Goal: Task Accomplishment & Management: Use online tool/utility

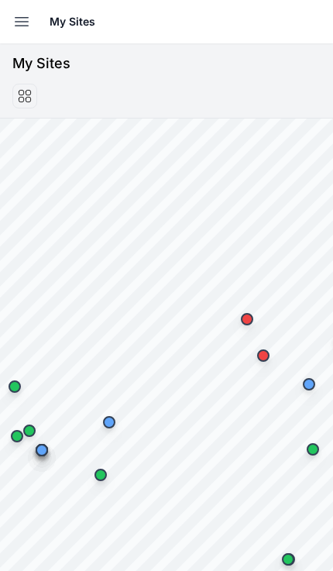
click at [18, 29] on icon "button" at bounding box center [21, 21] width 19 height 19
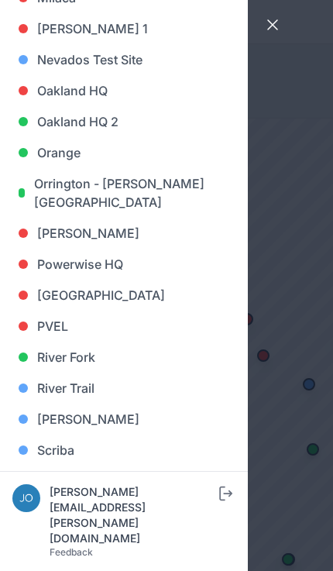
scroll to position [943, 0]
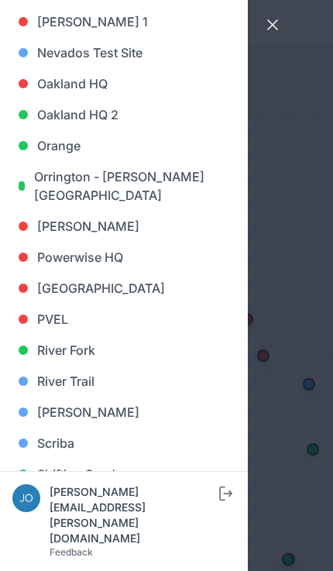
click at [98, 288] on link "[GEOGRAPHIC_DATA]" at bounding box center [123, 288] width 223 height 31
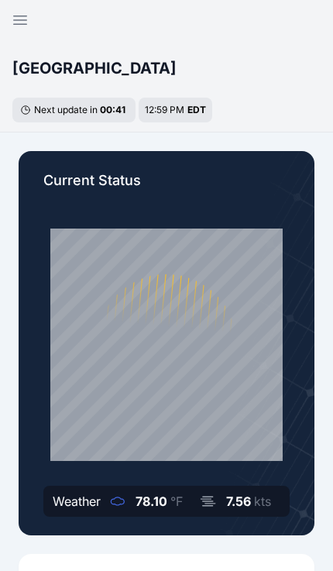
click at [16, 25] on icon "button" at bounding box center [20, 20] width 13 height 9
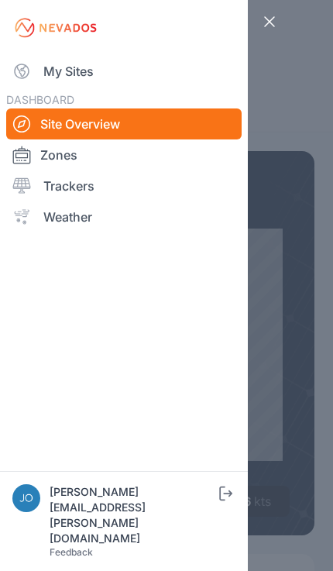
click at [59, 68] on link "My Sites" at bounding box center [124, 71] width 236 height 31
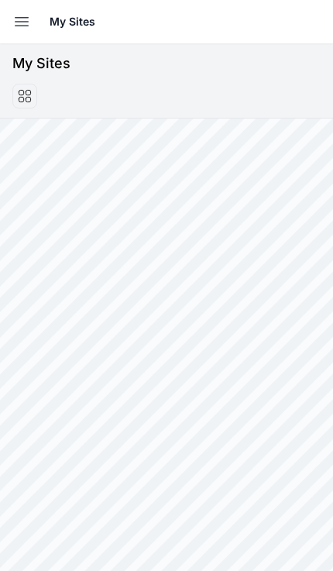
click at [72, 76] on header "My Sites" at bounding box center [166, 80] width 333 height 75
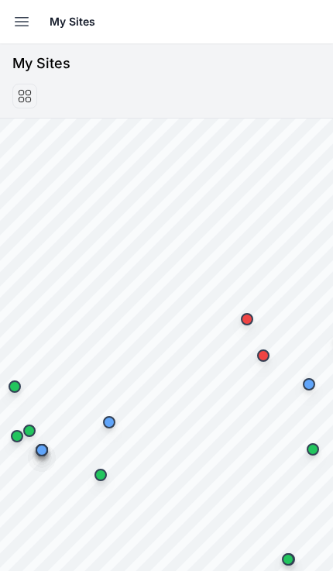
click at [22, 18] on icon "button" at bounding box center [22, 22] width 13 height 9
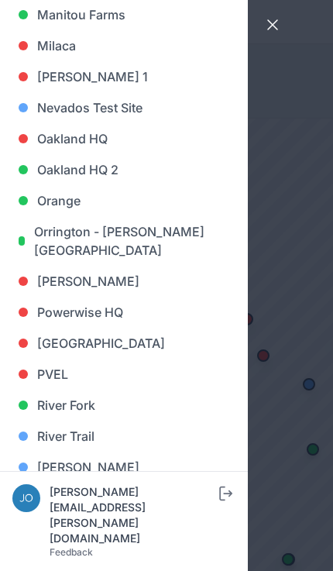
scroll to position [908, 0]
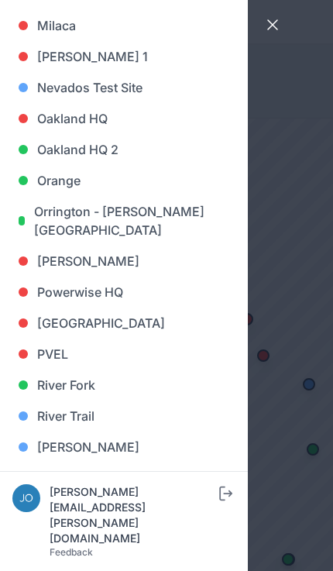
click at [75, 444] on link "[PERSON_NAME]" at bounding box center [123, 447] width 223 height 31
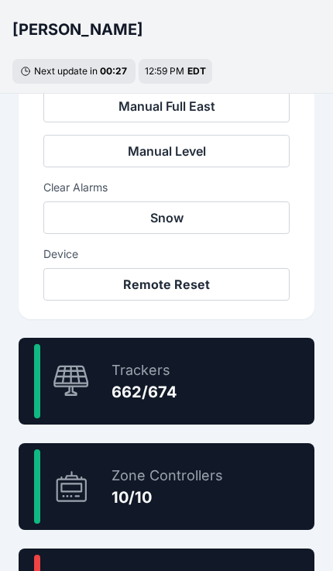
scroll to position [740, 0]
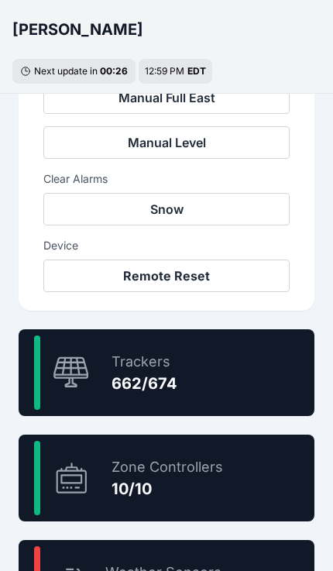
click at [241, 374] on div "98.2 % Trackers 662/674" at bounding box center [167, 372] width 296 height 87
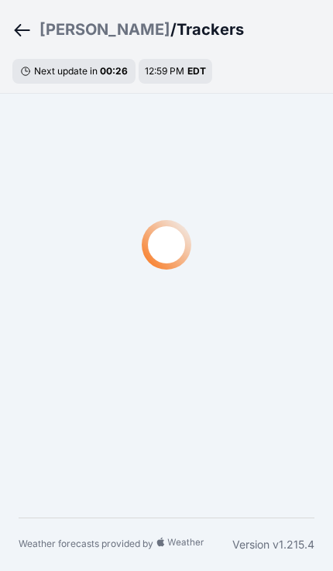
scroll to position [47, 0]
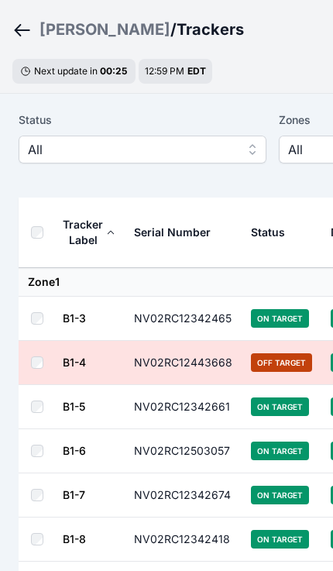
click at [194, 149] on span "All" at bounding box center [132, 149] width 208 height 19
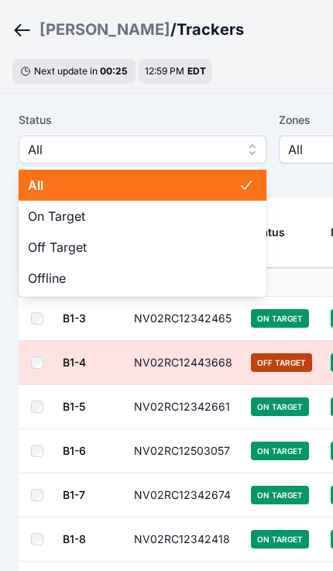
click at [146, 255] on span "Off Target" at bounding box center [133, 247] width 211 height 19
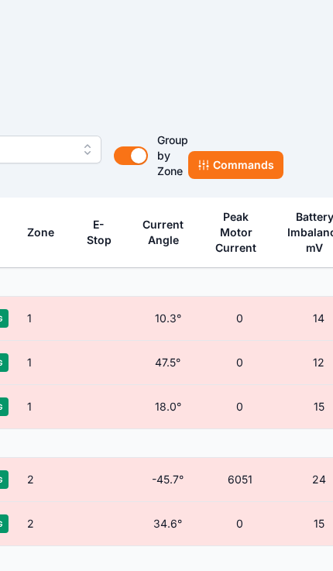
click at [240, 173] on button "Commands" at bounding box center [235, 165] width 95 height 28
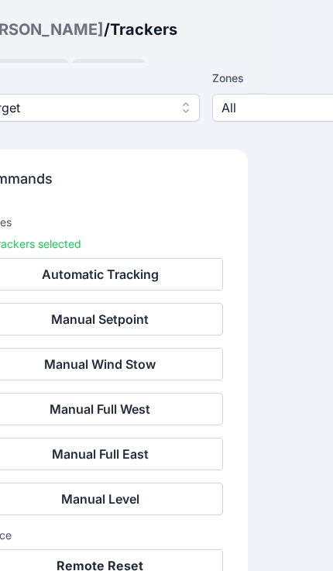
scroll to position [88, 0]
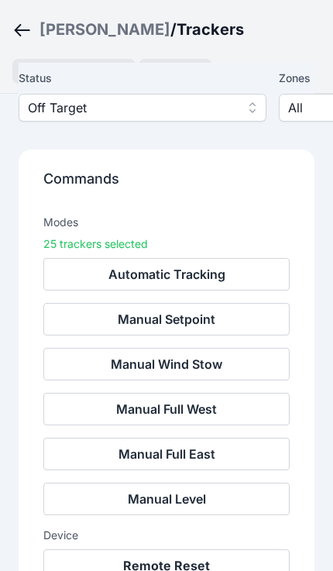
click at [191, 566] on button "Remote Reset" at bounding box center [166, 566] width 247 height 33
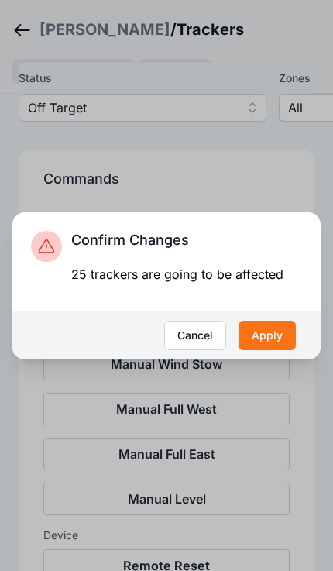
click at [278, 350] on button "Apply" at bounding box center [267, 335] width 57 height 29
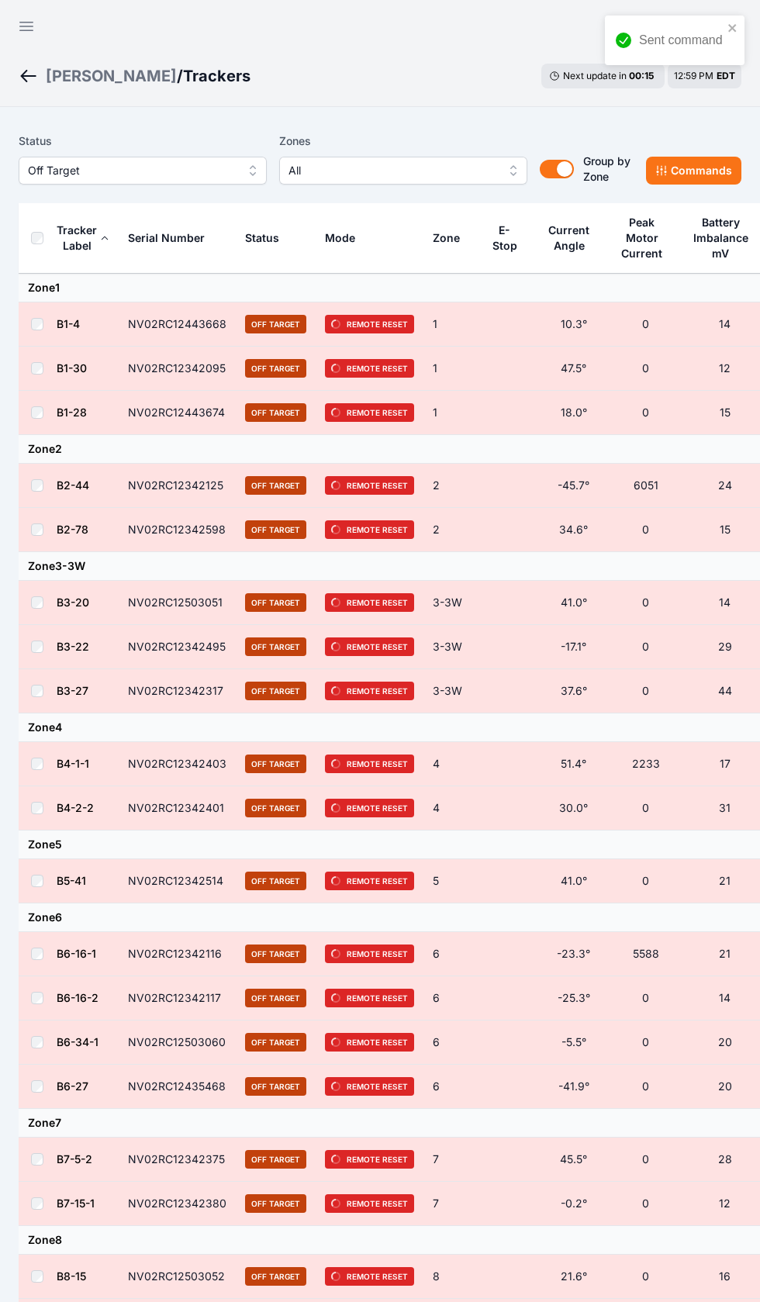
scroll to position [16, 0]
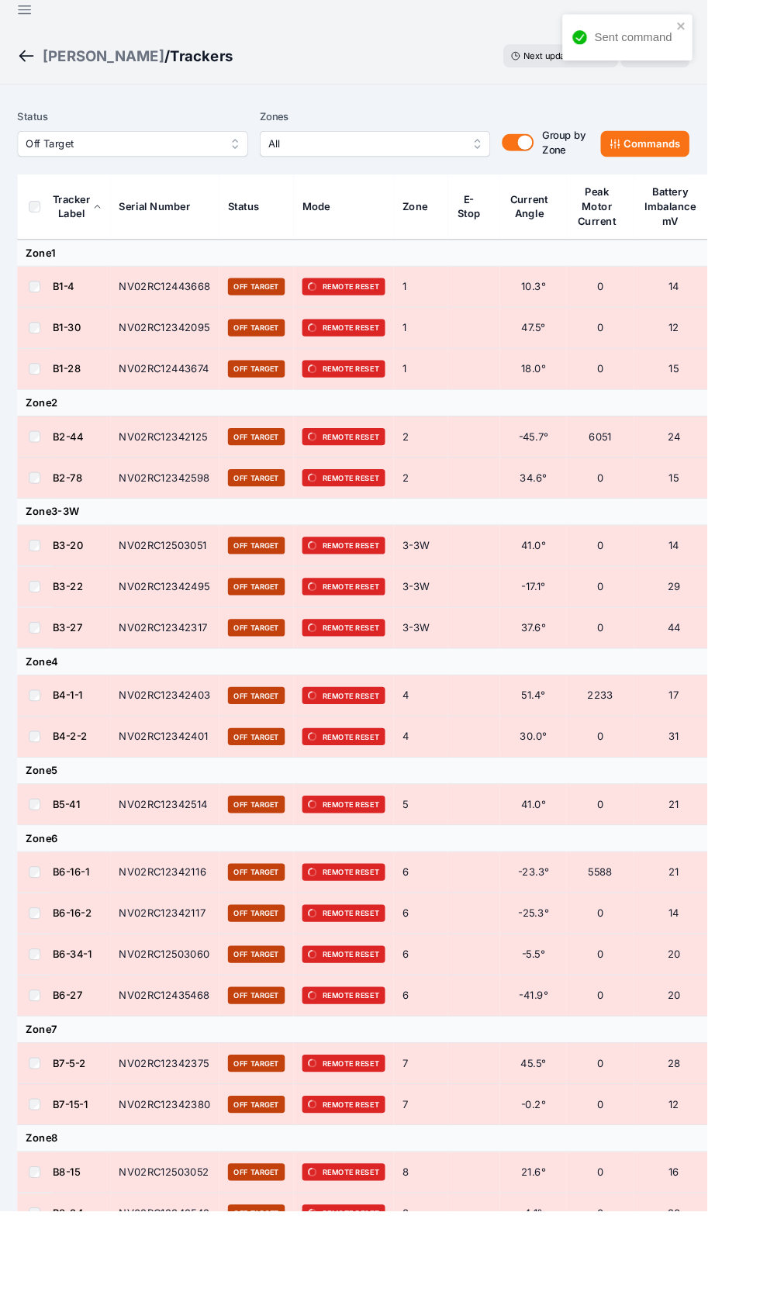
click at [29, 10] on icon "button" at bounding box center [26, 11] width 19 height 19
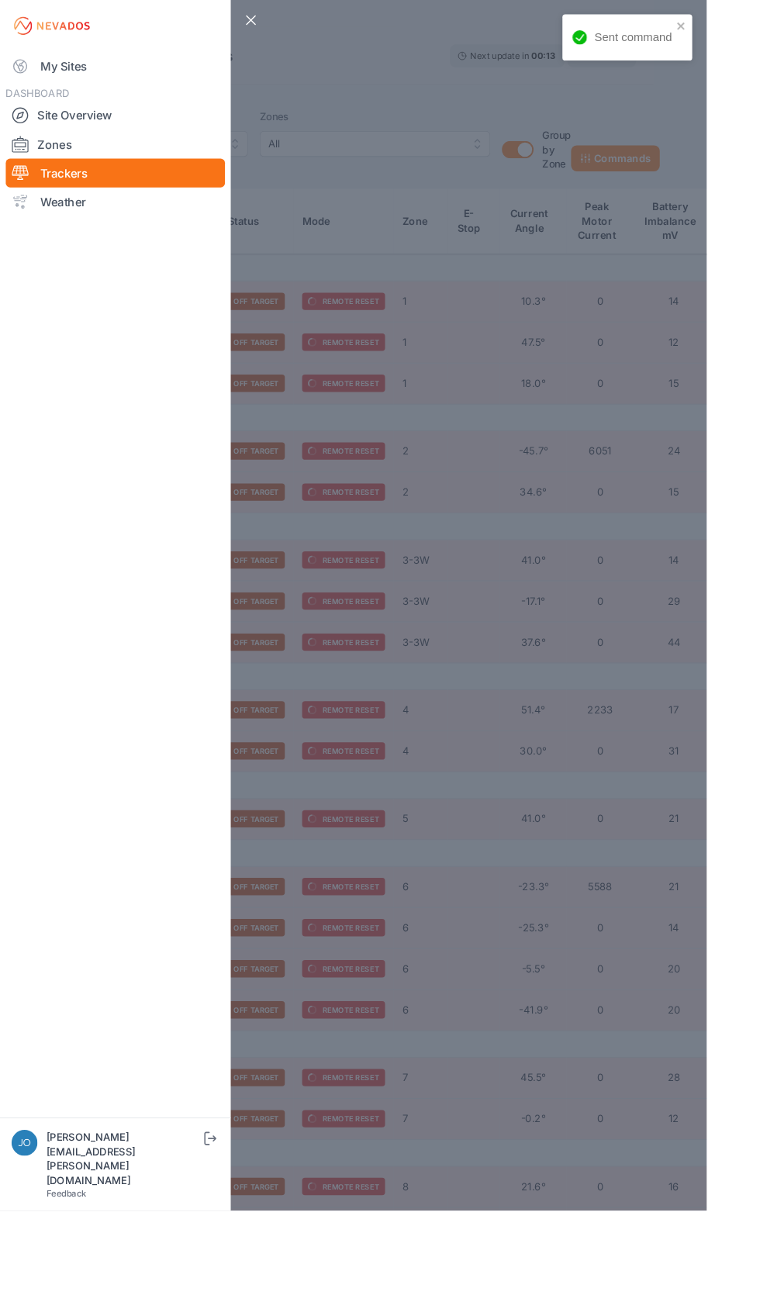
scroll to position [26, 0]
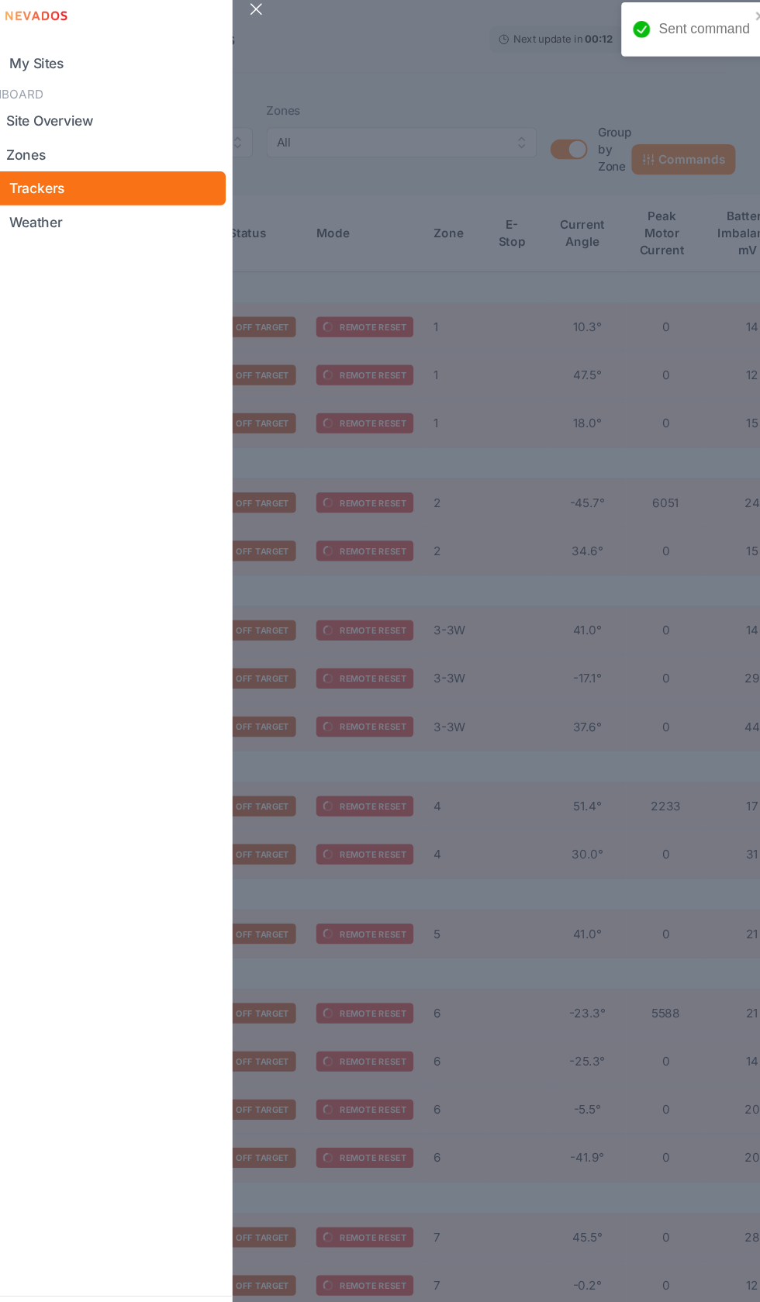
click at [20, 56] on link "My Sites" at bounding box center [124, 71] width 236 height 31
click at [78, 56] on link "My Sites" at bounding box center [124, 71] width 236 height 31
click at [20, 56] on link "My Sites" at bounding box center [124, 71] width 236 height 31
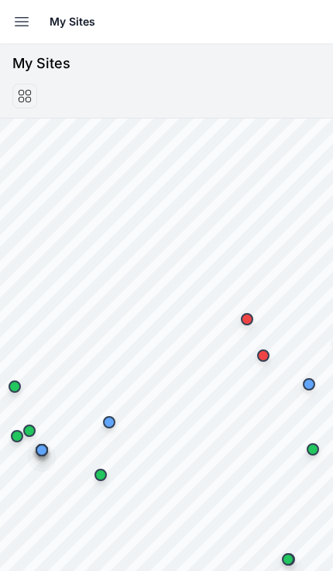
click at [16, 23] on icon "button" at bounding box center [21, 21] width 19 height 19
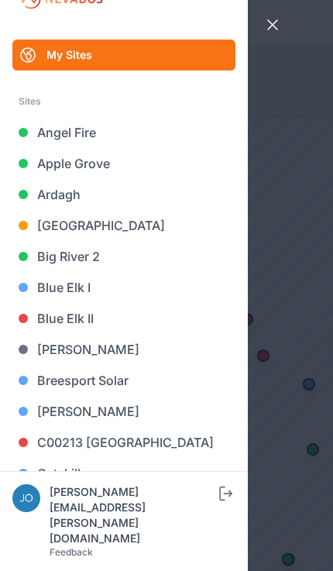
scroll to position [37, 0]
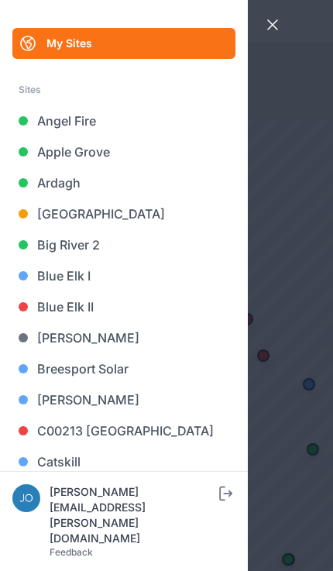
click at [40, 254] on link "Big River 2" at bounding box center [123, 244] width 223 height 31
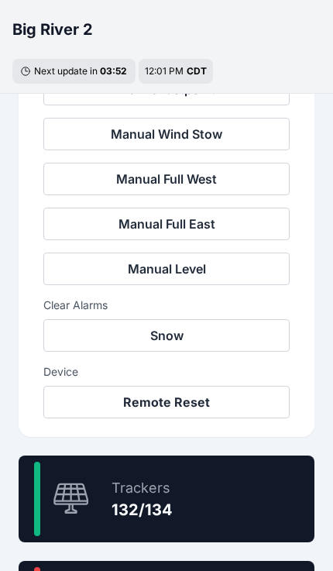
click at [224, 493] on div "98.5 % Trackers 132/134" at bounding box center [167, 499] width 296 height 87
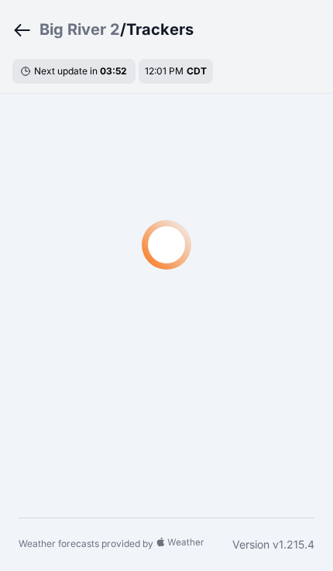
scroll to position [26, 0]
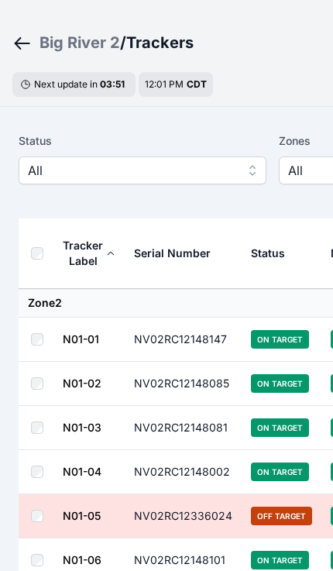
click at [34, 158] on button "All" at bounding box center [143, 171] width 248 height 28
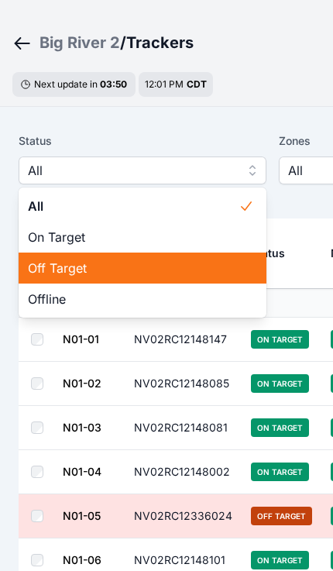
click at [33, 271] on span "Off Target" at bounding box center [133, 268] width 211 height 19
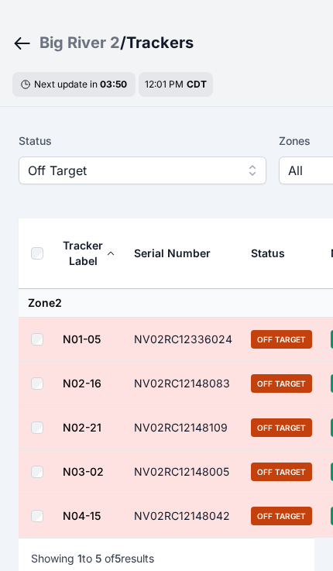
click at [29, 258] on th at bounding box center [40, 254] width 43 height 71
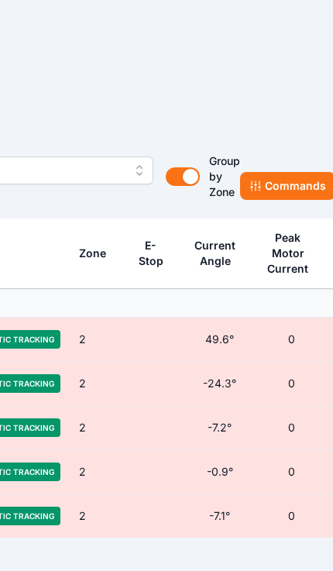
click at [291, 183] on button "Commands" at bounding box center [287, 186] width 95 height 28
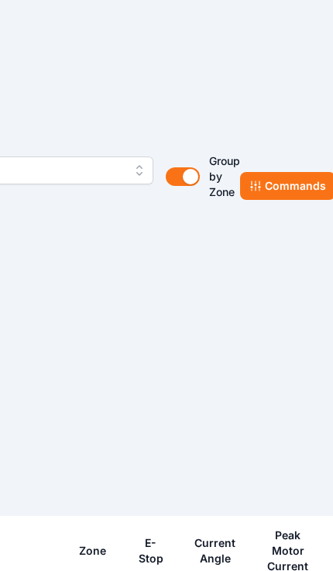
scroll to position [26, 191]
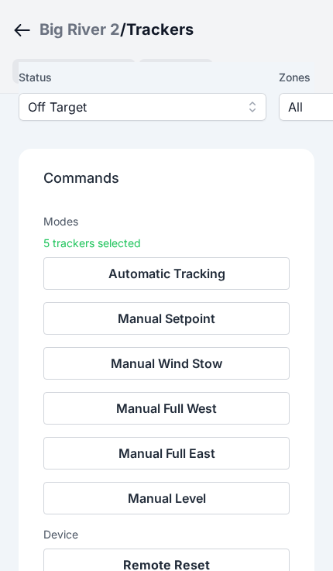
click at [207, 563] on button "Remote Reset" at bounding box center [166, 565] width 247 height 33
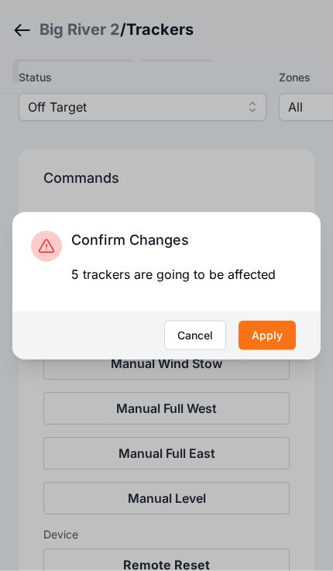
scroll to position [130, 0]
click at [281, 350] on button "Apply" at bounding box center [267, 335] width 57 height 29
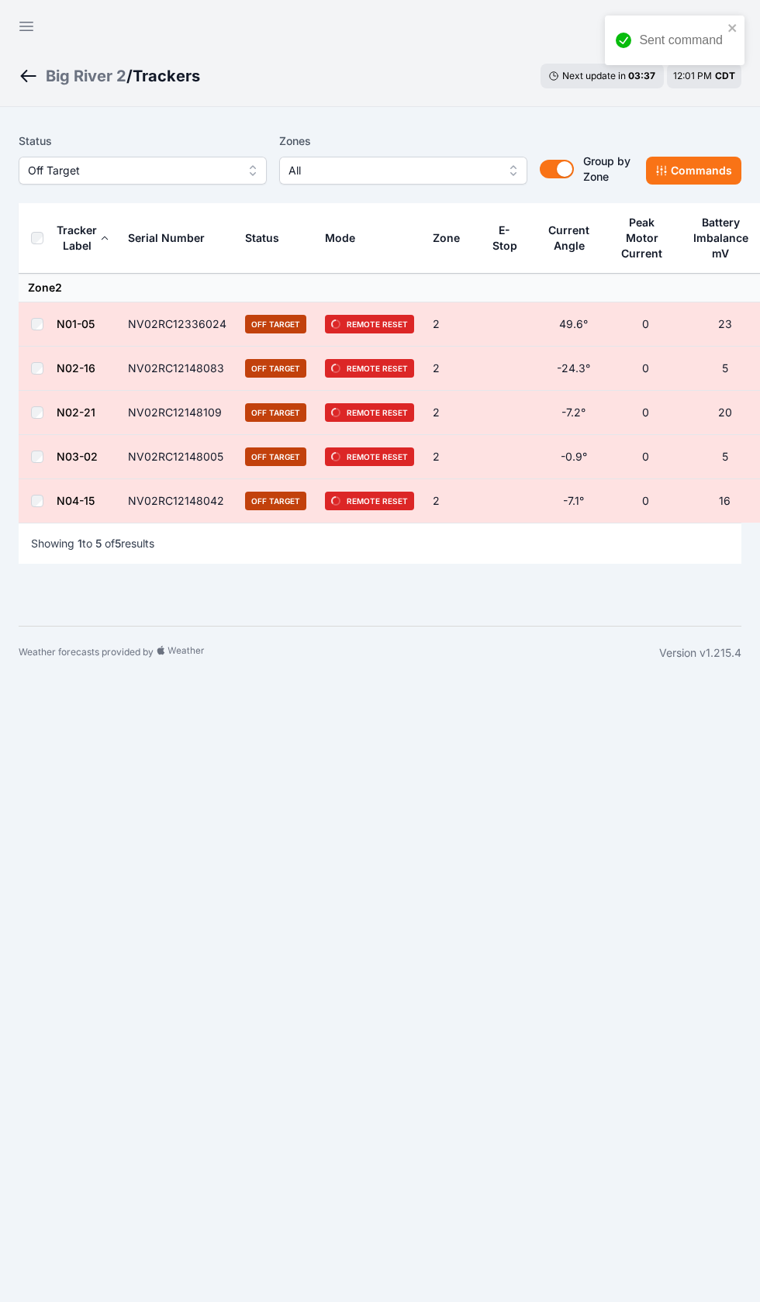
click at [26, 17] on icon "button" at bounding box center [26, 26] width 19 height 19
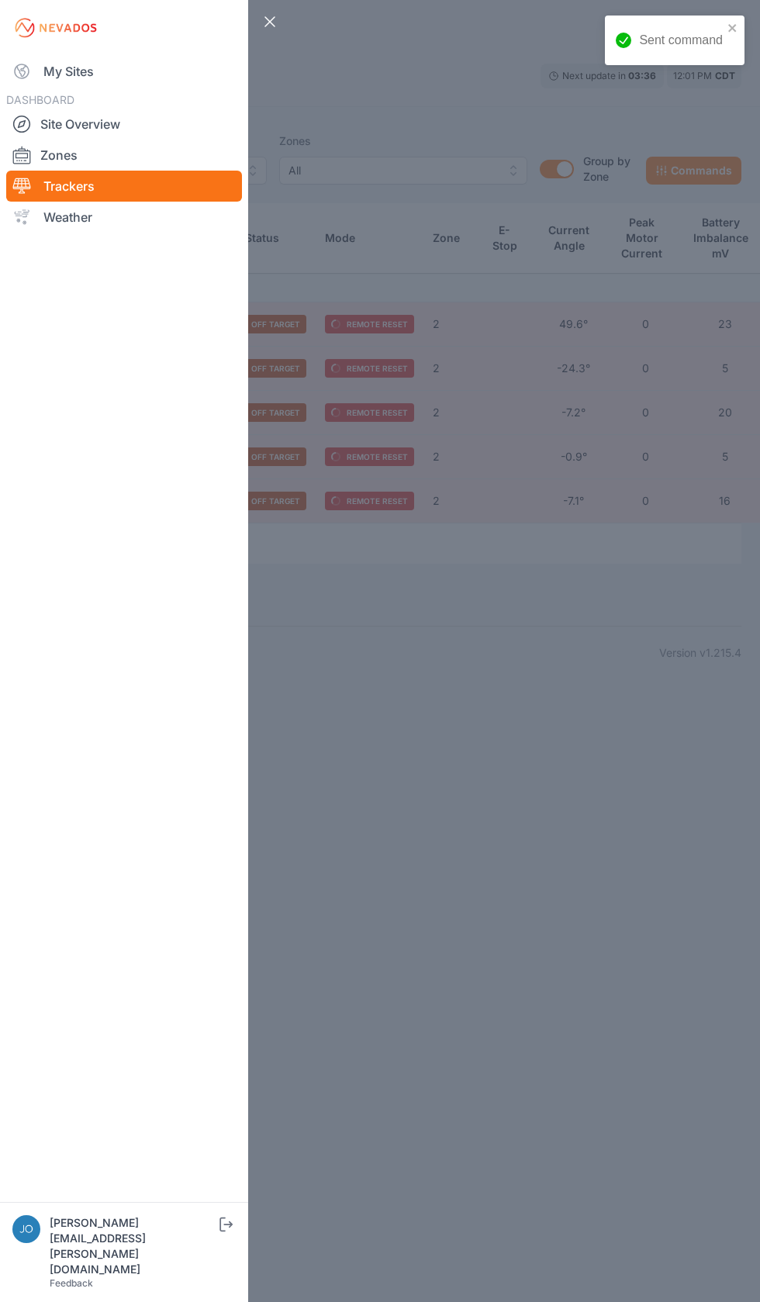
click at [58, 75] on link "My Sites" at bounding box center [124, 71] width 236 height 31
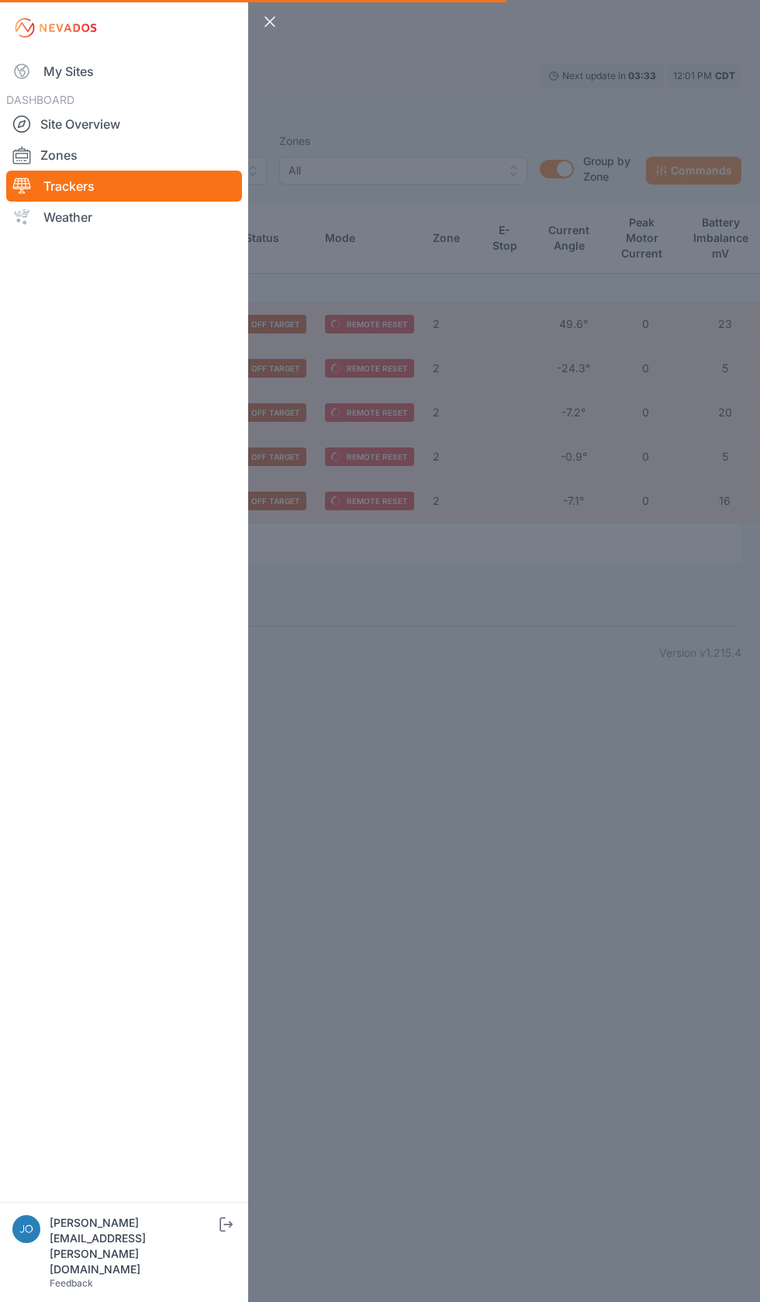
click at [45, 63] on link "My Sites" at bounding box center [124, 71] width 236 height 31
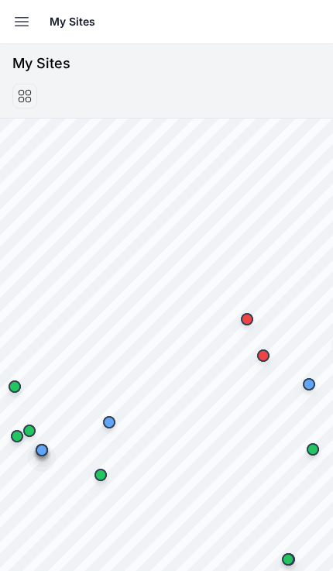
click at [19, 27] on icon "button" at bounding box center [21, 21] width 19 height 19
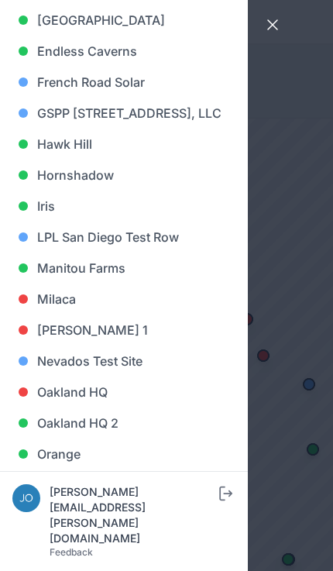
scroll to position [636, 0]
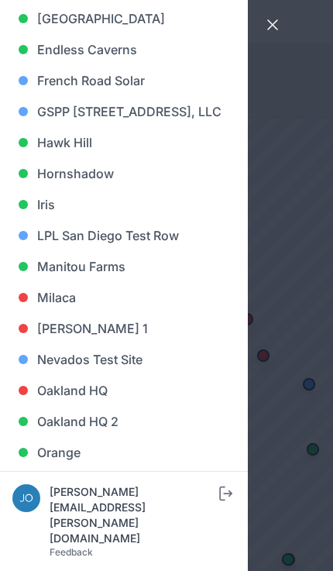
click at [53, 213] on link "Iris" at bounding box center [123, 204] width 223 height 31
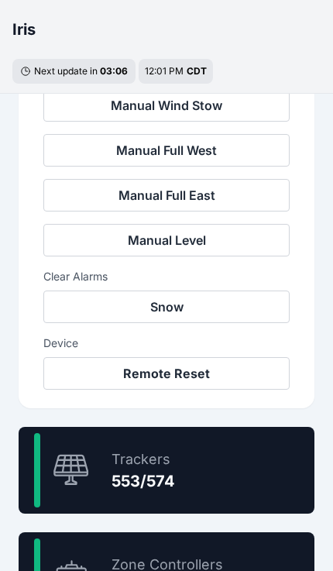
scroll to position [744, 0]
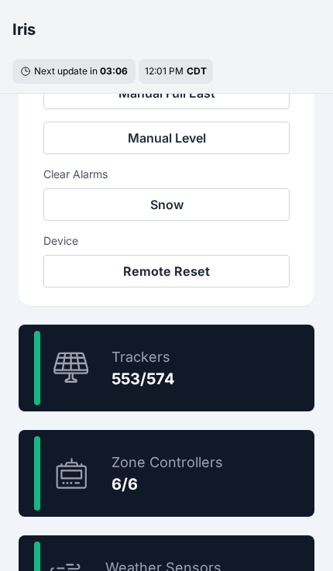
click at [263, 358] on div "96.3 % Trackers 553/574" at bounding box center [167, 368] width 296 height 87
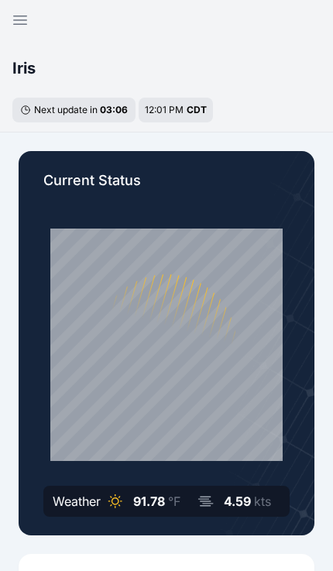
scroll to position [26, 0]
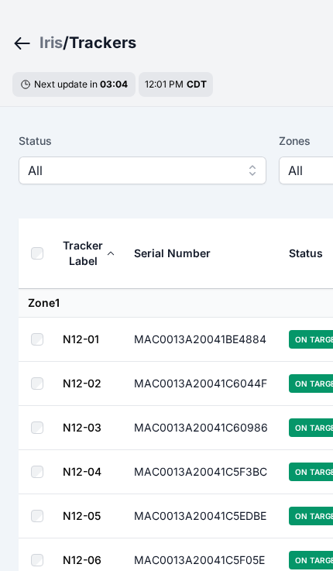
click at [195, 171] on span "All" at bounding box center [132, 170] width 208 height 19
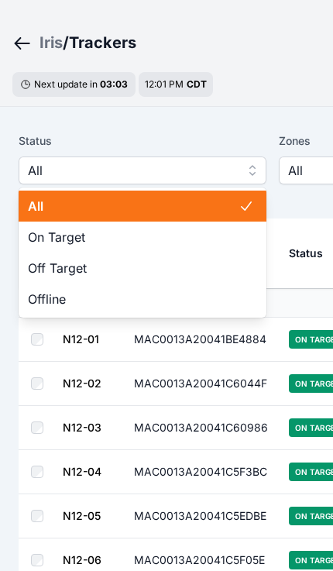
click at [159, 265] on span "Off Target" at bounding box center [133, 268] width 211 height 19
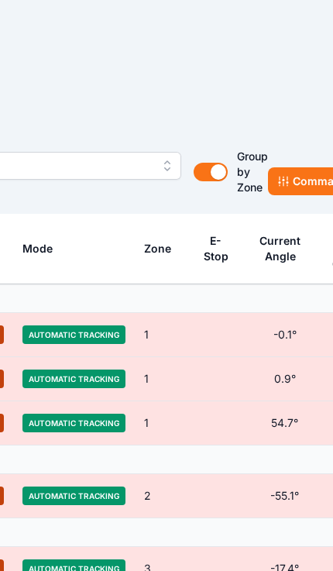
click at [300, 188] on button "Commands" at bounding box center [315, 181] width 95 height 28
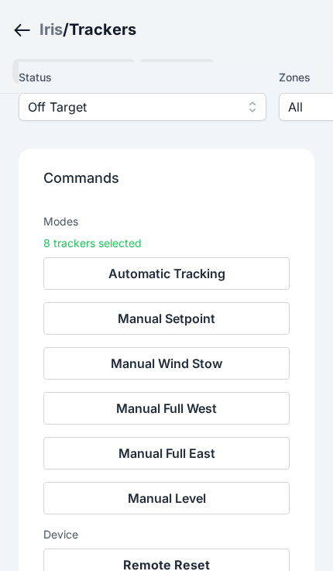
scroll to position [106, 0]
click at [191, 563] on button "Remote Reset" at bounding box center [166, 565] width 247 height 33
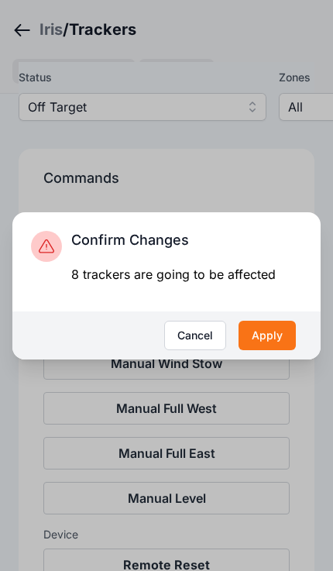
click at [280, 350] on button "Apply" at bounding box center [267, 335] width 57 height 29
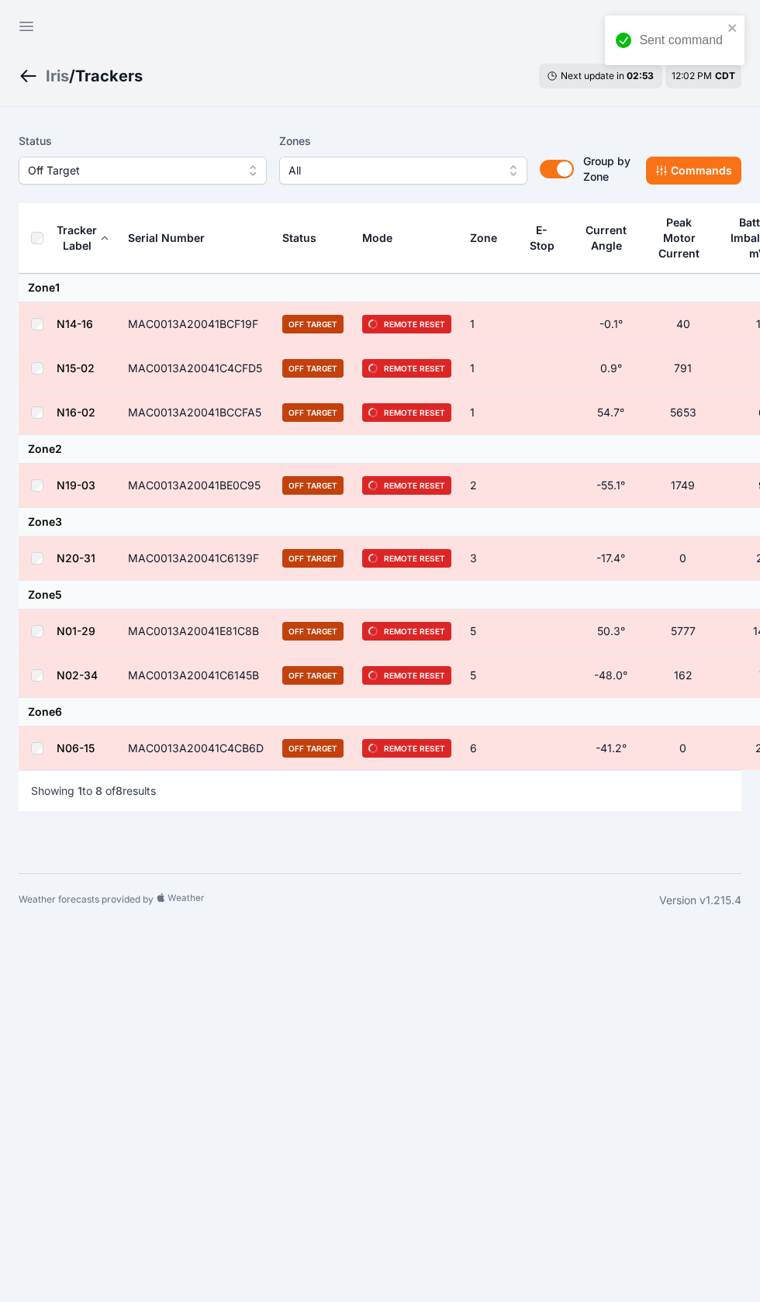
click at [22, 42] on button "Open sidebar" at bounding box center [26, 26] width 37 height 37
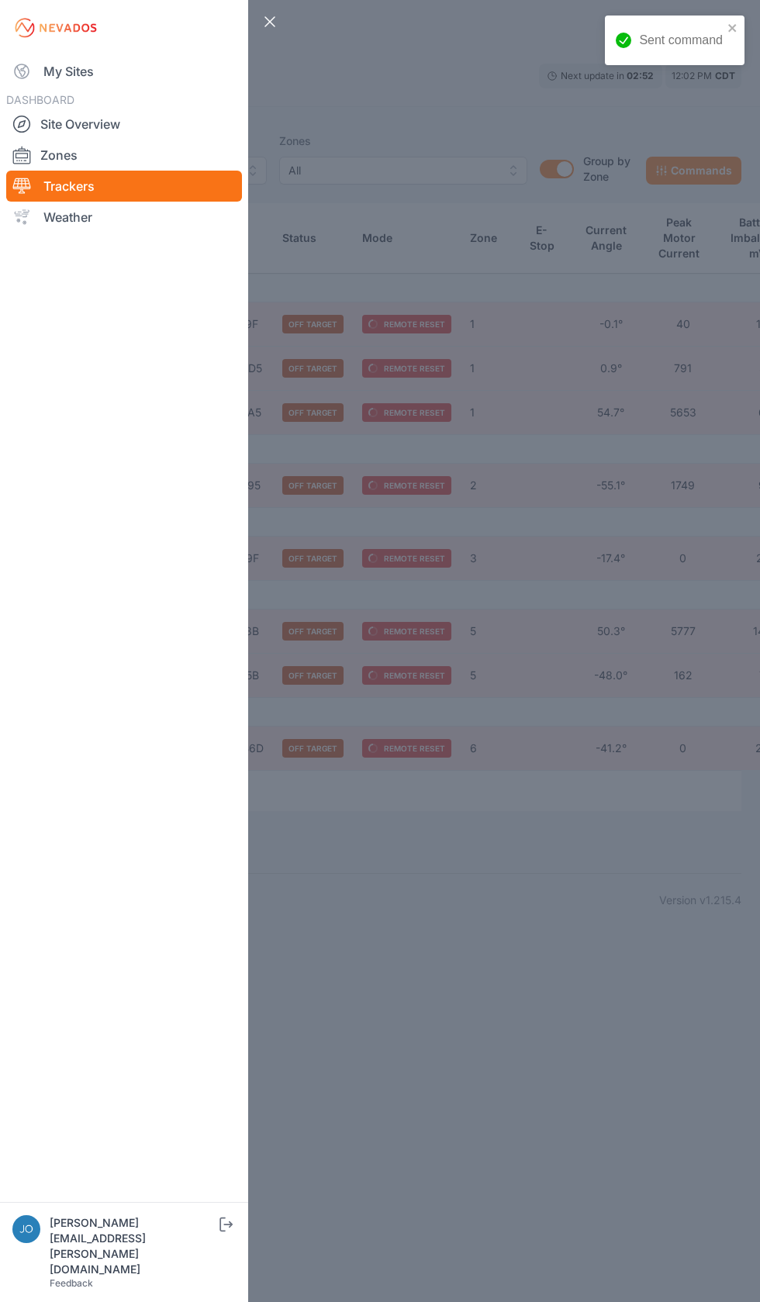
click at [60, 80] on link "My Sites" at bounding box center [124, 71] width 236 height 31
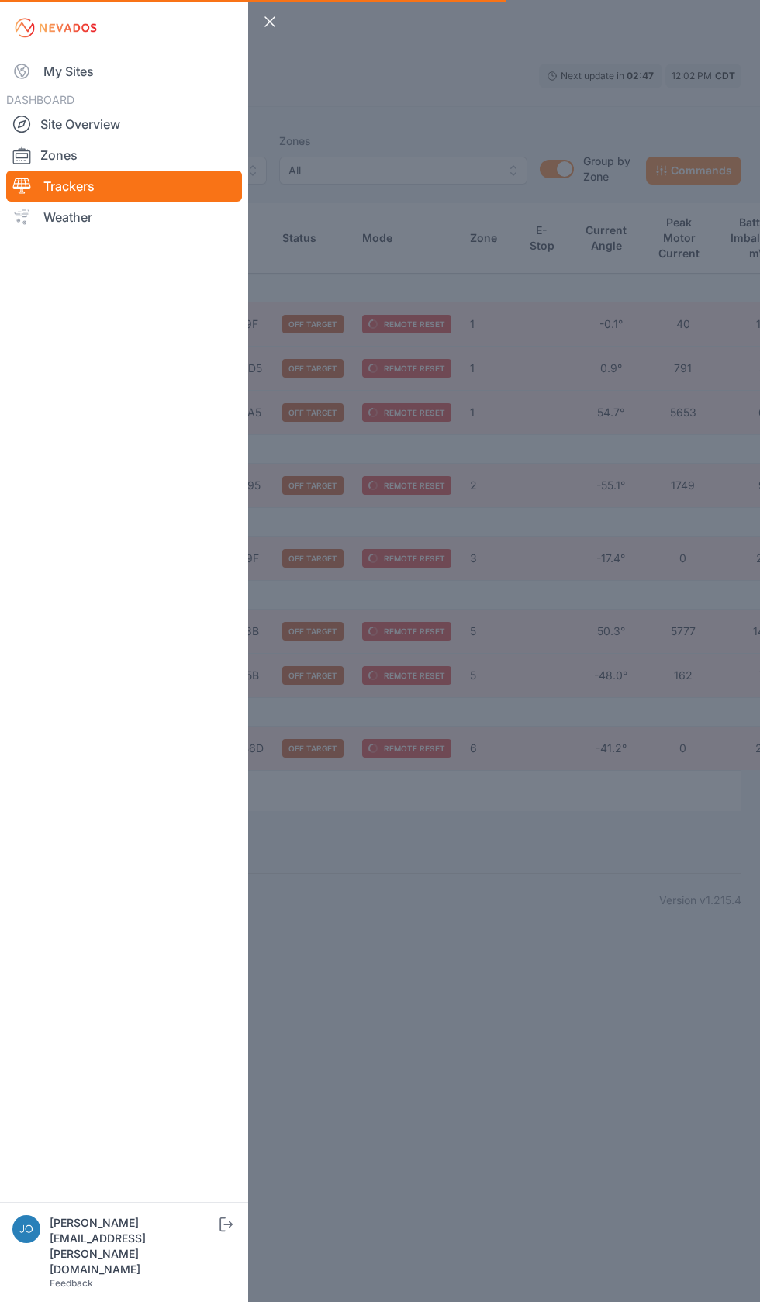
click at [26, 63] on icon at bounding box center [21, 71] width 19 height 19
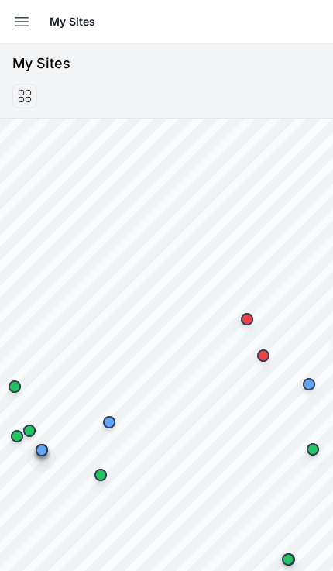
click at [16, 27] on icon "button" at bounding box center [21, 21] width 19 height 19
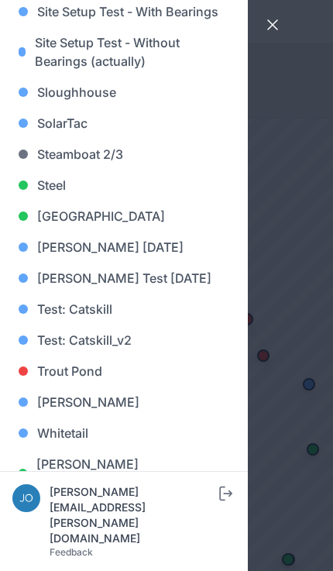
scroll to position [1467, 0]
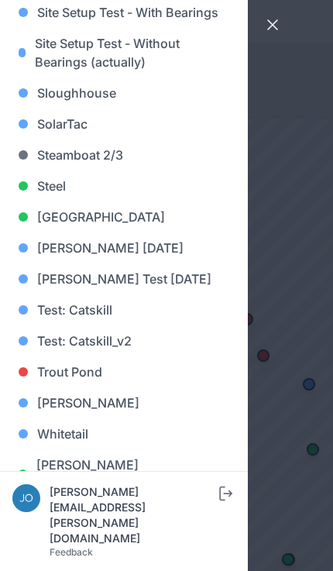
click at [105, 225] on link "[GEOGRAPHIC_DATA]" at bounding box center [123, 217] width 223 height 31
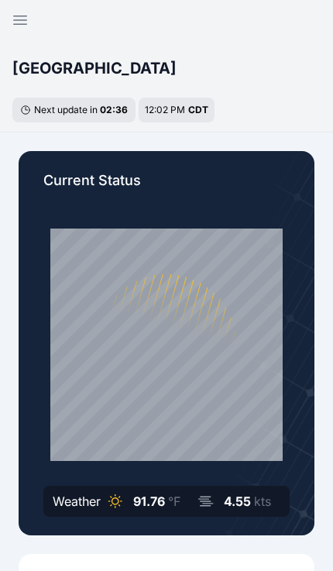
click at [112, 219] on div "Current Status Weather 91.76 °F 4.55 kts" at bounding box center [167, 343] width 296 height 385
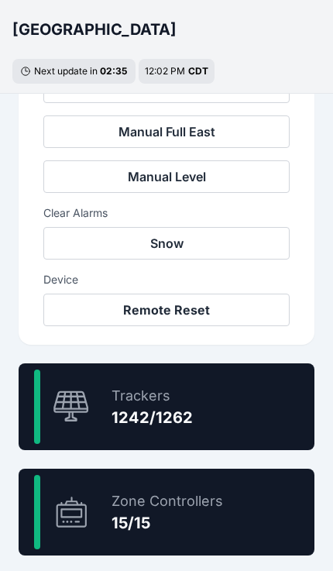
click at [233, 409] on div "98.4 % Trackers 1242/1262" at bounding box center [167, 407] width 296 height 87
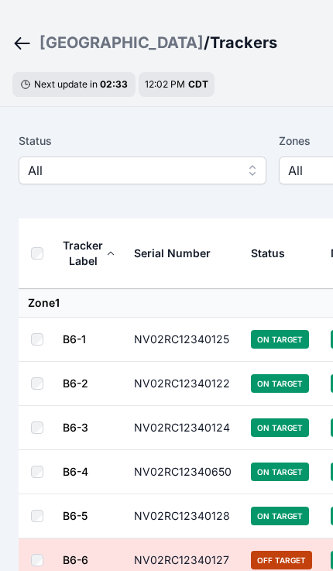
click at [33, 171] on span "All" at bounding box center [132, 170] width 208 height 19
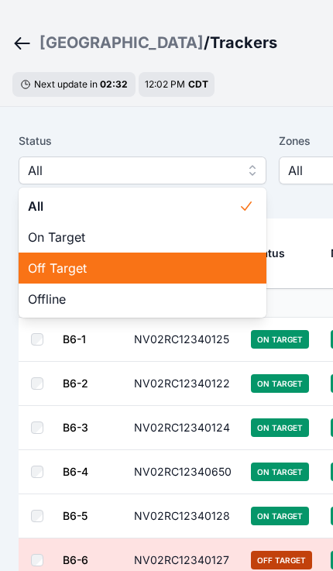
click at [35, 265] on span "Off Target" at bounding box center [133, 268] width 211 height 19
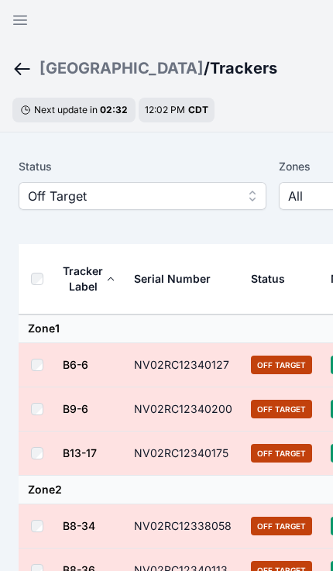
click at [34, 288] on th at bounding box center [40, 279] width 43 height 71
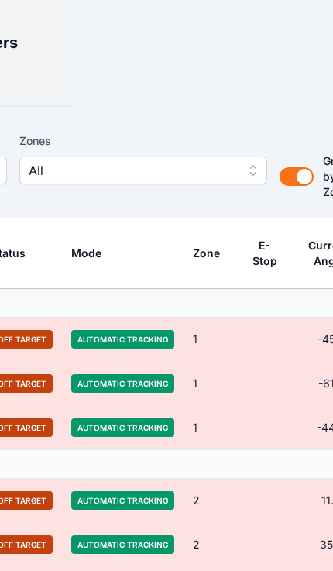
scroll to position [26, 307]
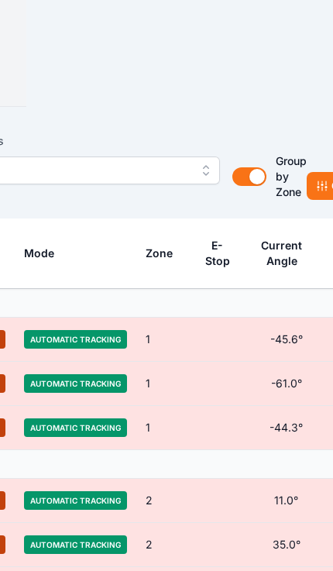
click at [323, 183] on icon at bounding box center [322, 186] width 12 height 12
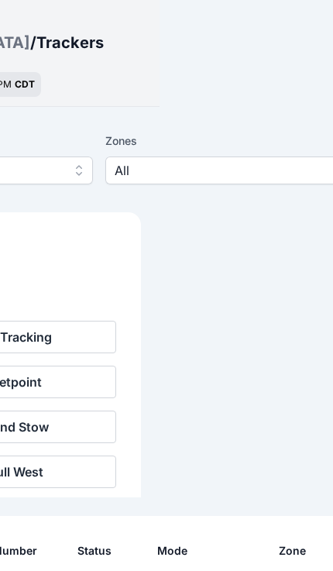
scroll to position [26, 0]
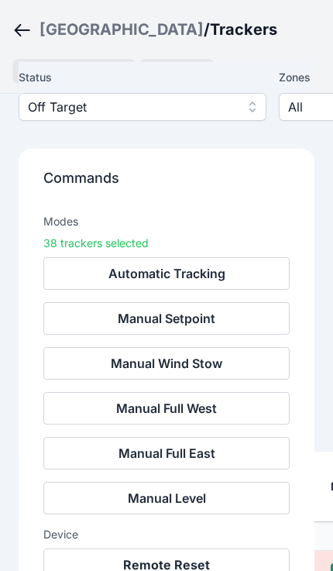
click at [202, 568] on button "Remote Reset" at bounding box center [166, 565] width 247 height 33
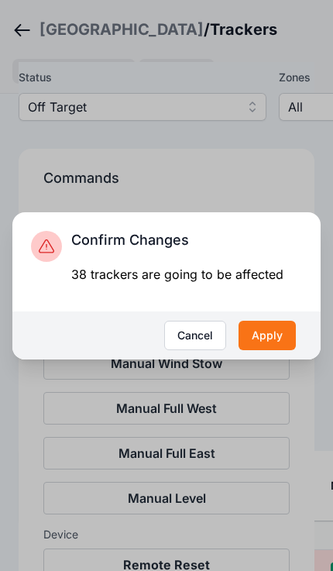
click at [287, 350] on button "Apply" at bounding box center [267, 335] width 57 height 29
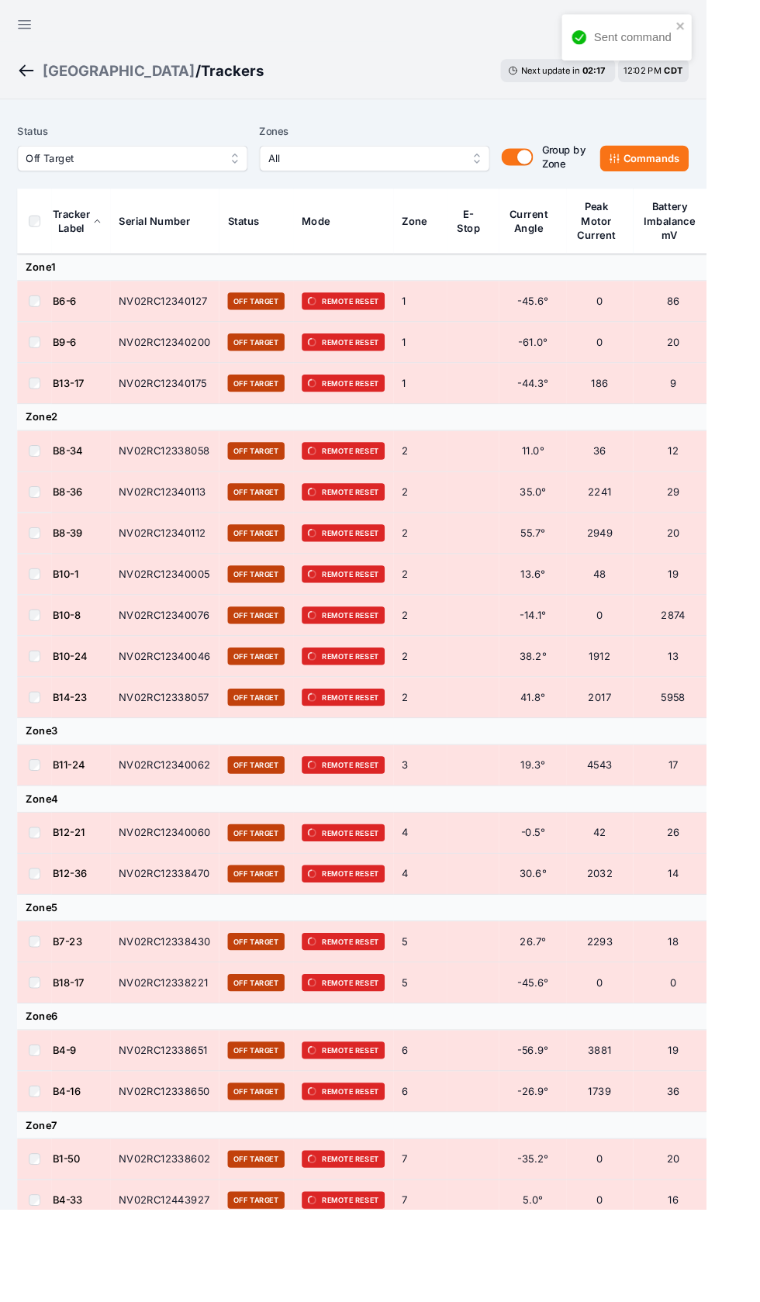
click at [26, 39] on button "Open sidebar" at bounding box center [26, 26] width 37 height 37
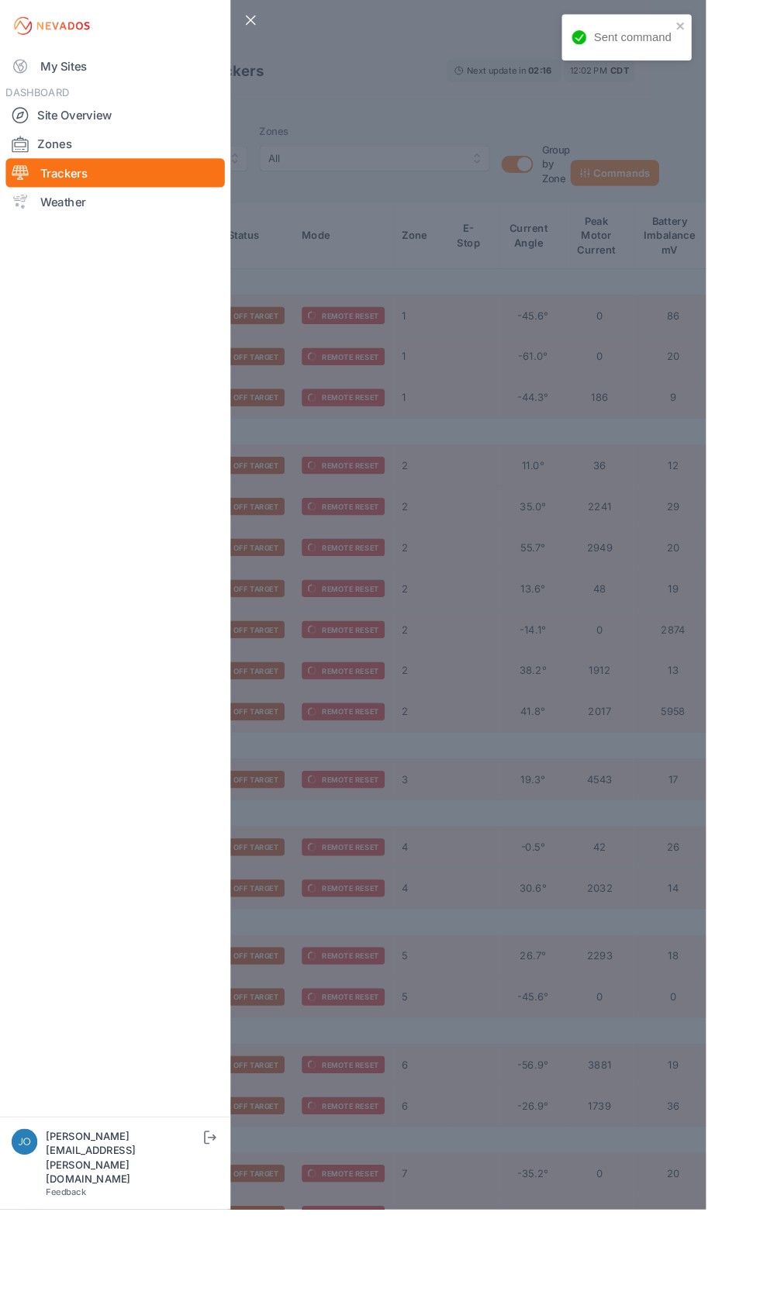
click at [35, 72] on link "My Sites" at bounding box center [124, 71] width 236 height 31
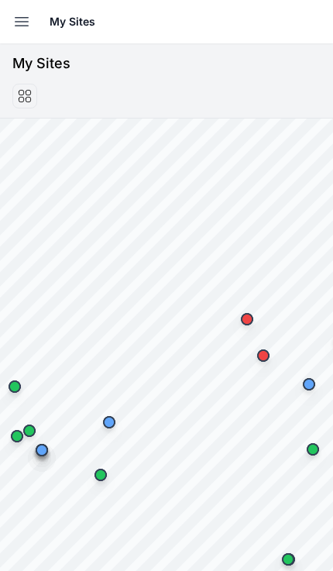
click at [16, 33] on button "Open sidebar" at bounding box center [22, 22] width 34 height 34
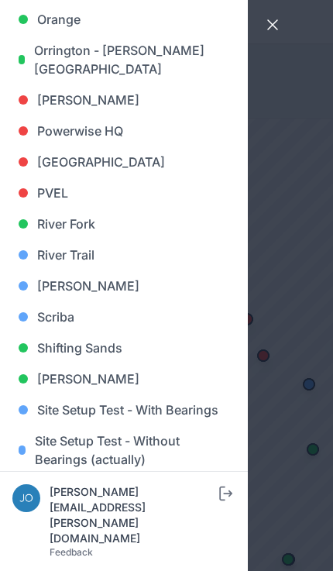
scroll to position [1070, 0]
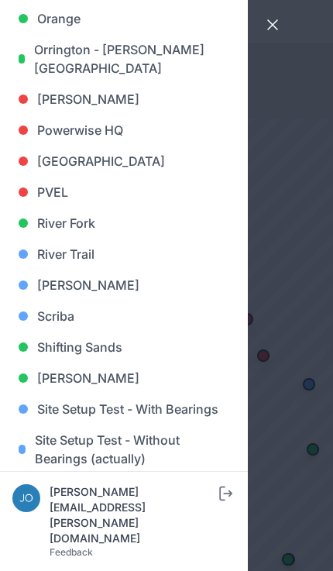
click at [93, 225] on link "River Fork" at bounding box center [123, 223] width 223 height 31
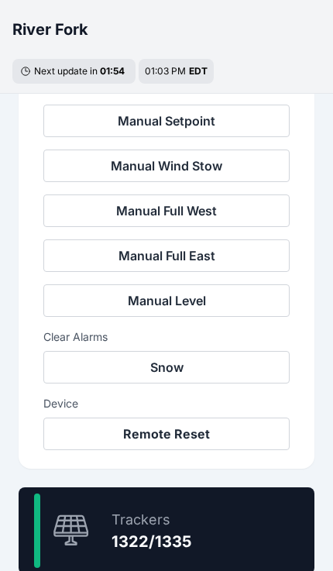
scroll to position [705, 0]
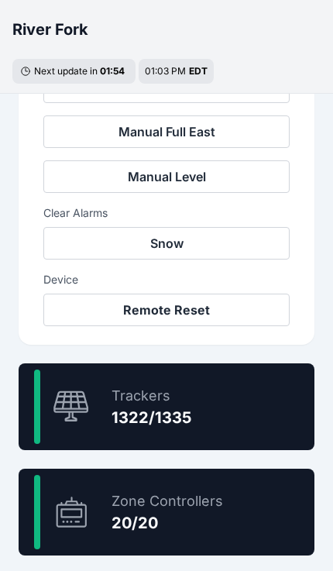
click at [222, 402] on div "99.0 % Trackers 1322/1335" at bounding box center [167, 407] width 296 height 87
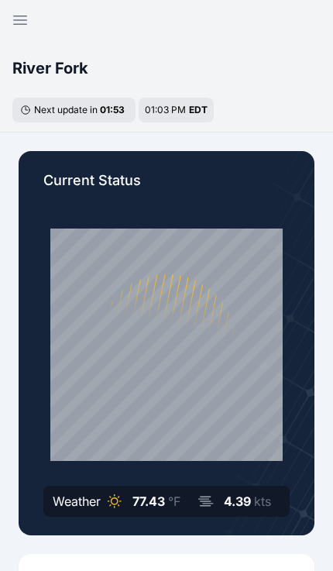
scroll to position [26, 0]
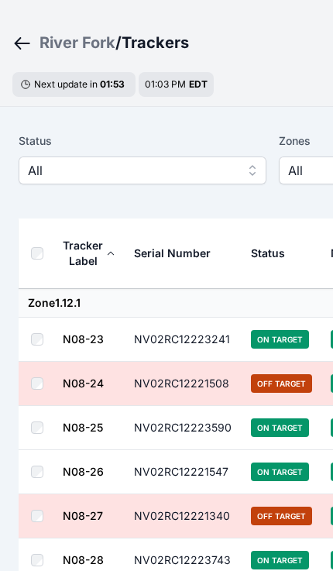
click at [198, 171] on span "All" at bounding box center [132, 170] width 208 height 19
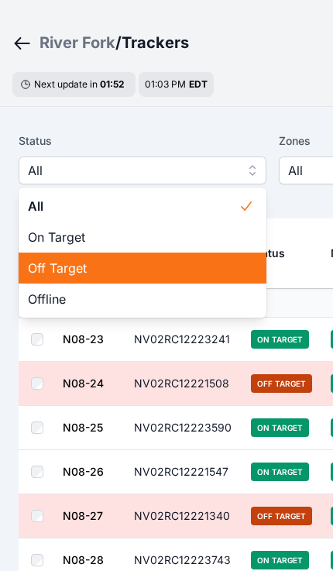
click at [140, 269] on span "Off Target" at bounding box center [133, 268] width 211 height 19
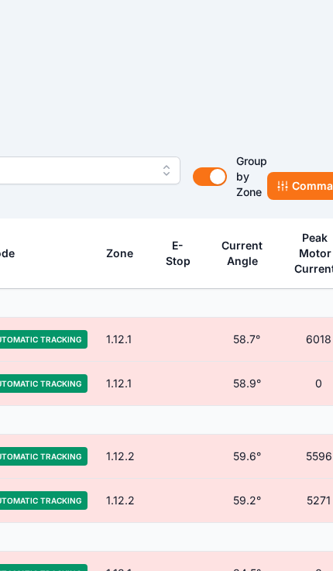
click at [302, 185] on button "Commands" at bounding box center [314, 186] width 95 height 28
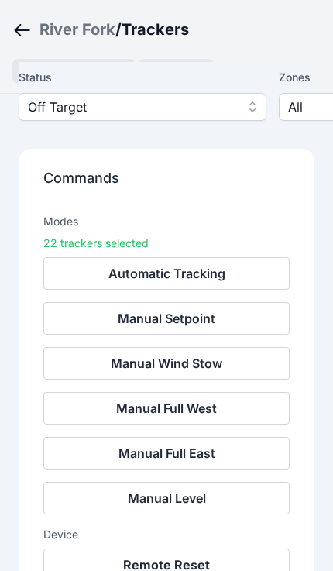
scroll to position [114, 0]
click at [205, 563] on button "Remote Reset" at bounding box center [166, 565] width 247 height 33
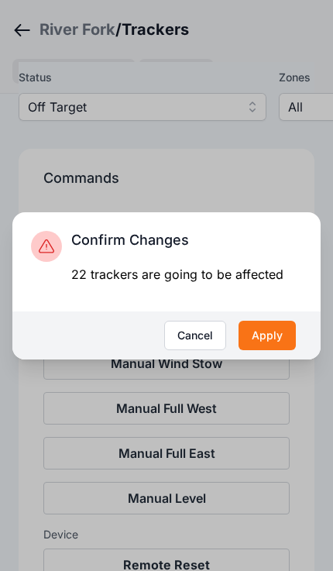
click at [285, 350] on button "Apply" at bounding box center [267, 335] width 57 height 29
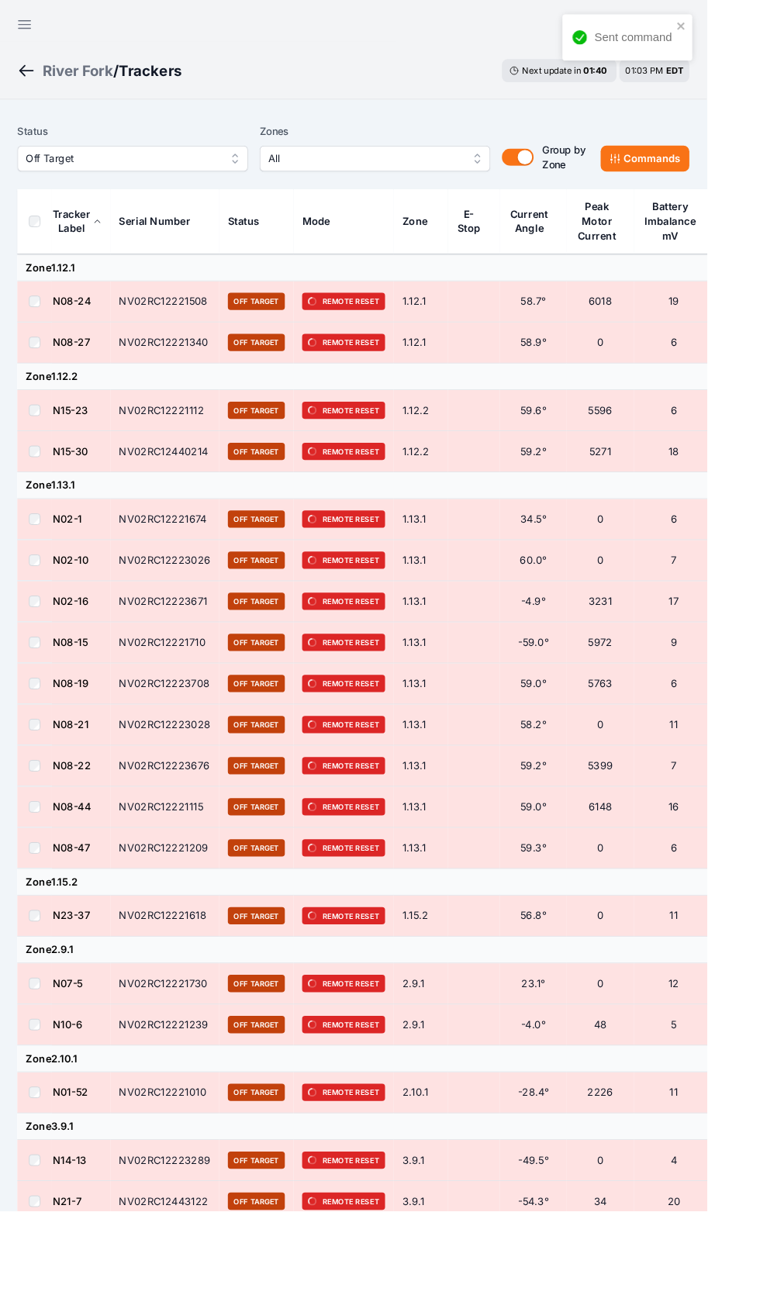
click at [22, 29] on icon "button" at bounding box center [26, 26] width 19 height 19
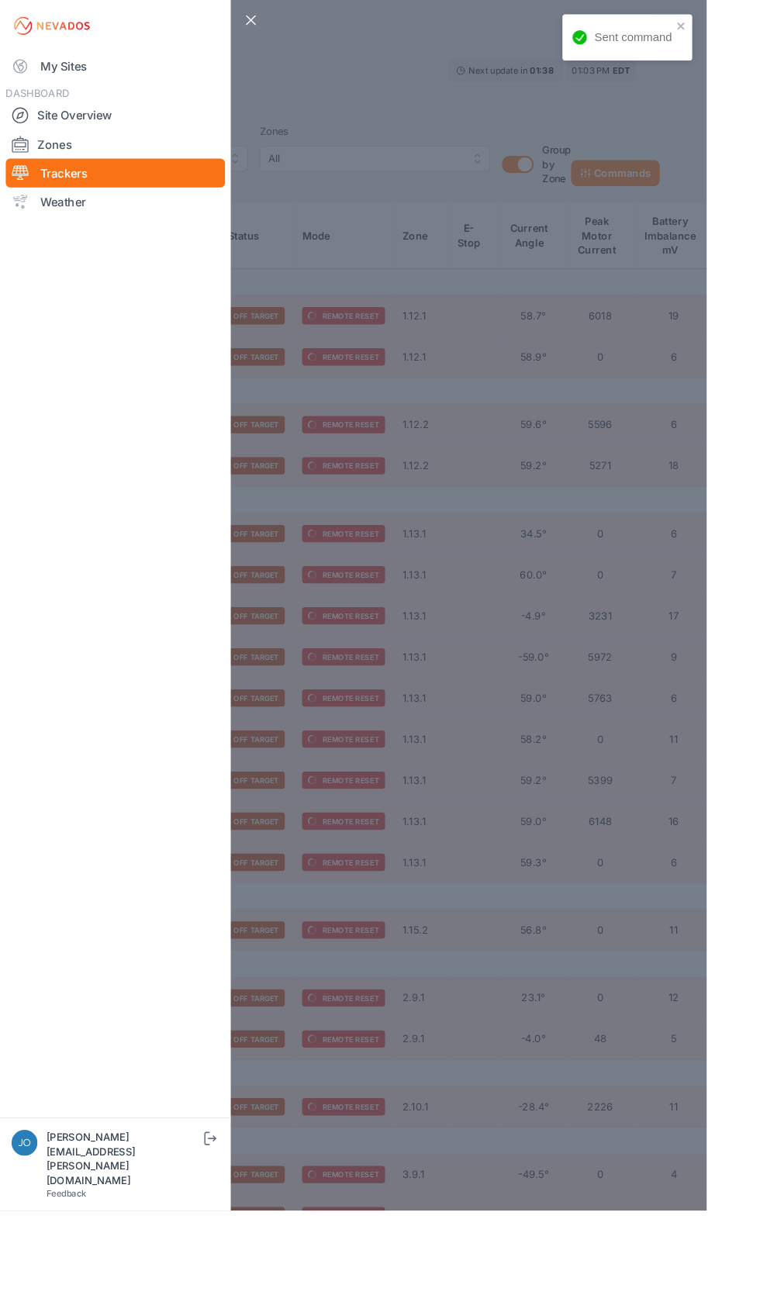
click at [33, 81] on link "My Sites" at bounding box center [124, 71] width 236 height 31
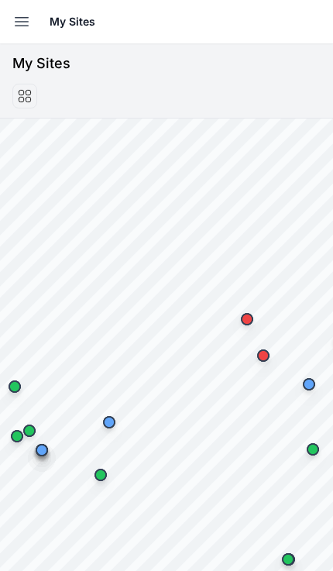
click at [9, 36] on button "Open sidebar" at bounding box center [22, 22] width 34 height 34
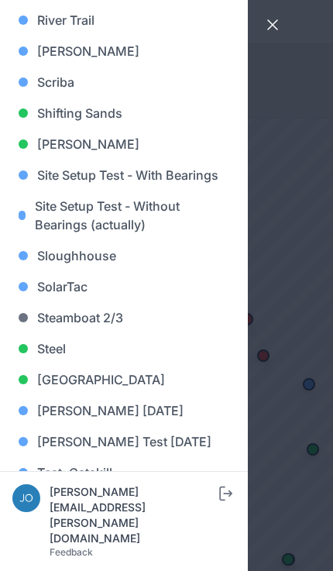
scroll to position [1305, 0]
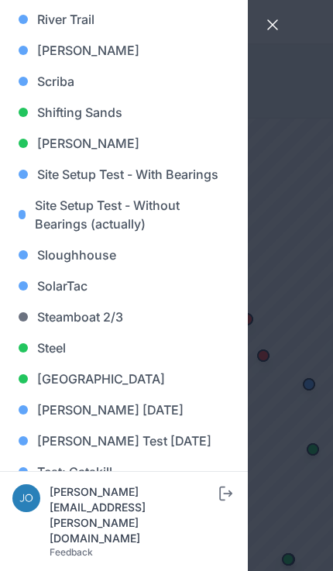
click at [122, 122] on link "Shifting Sands" at bounding box center [123, 112] width 223 height 31
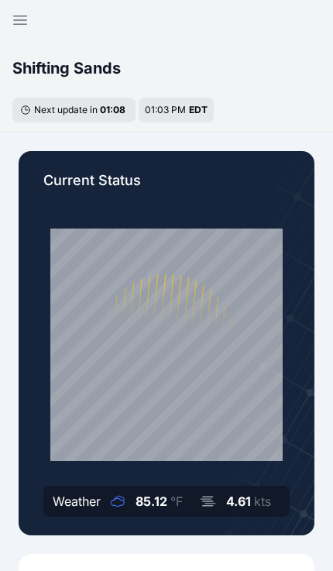
click at [19, 28] on icon "button" at bounding box center [20, 20] width 19 height 19
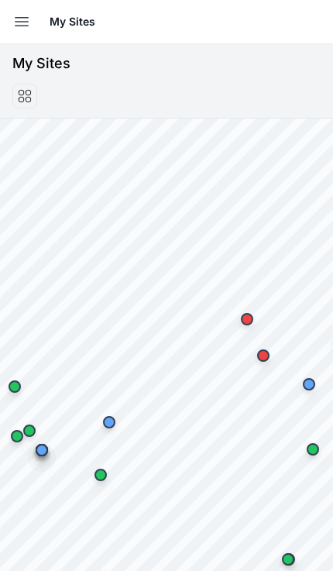
click at [21, 25] on icon "button" at bounding box center [21, 21] width 19 height 19
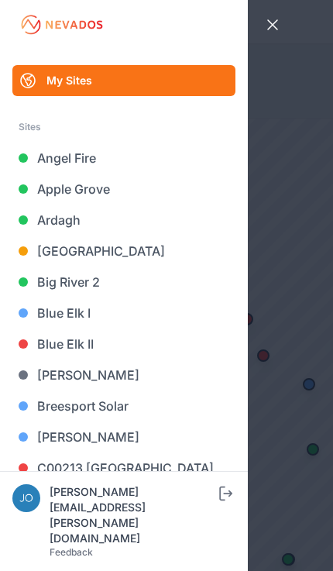
click at [97, 255] on link "Bartonsville" at bounding box center [123, 251] width 223 height 31
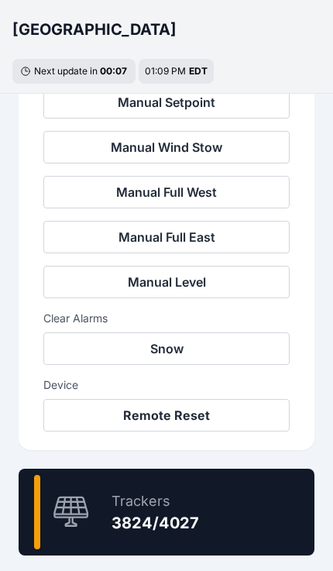
scroll to position [727, 0]
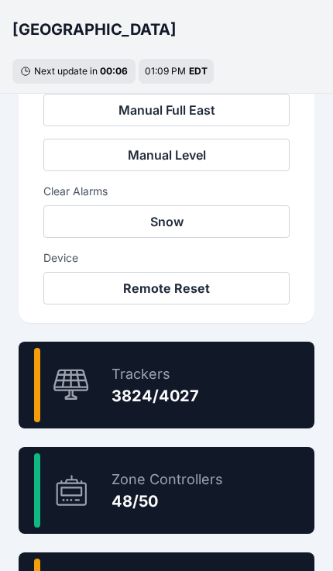
click at [260, 384] on div "95.0 % Trackers 3824/4027" at bounding box center [167, 385] width 296 height 87
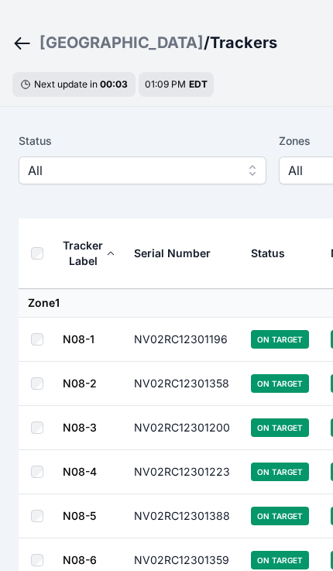
click at [39, 180] on button "All" at bounding box center [143, 171] width 248 height 28
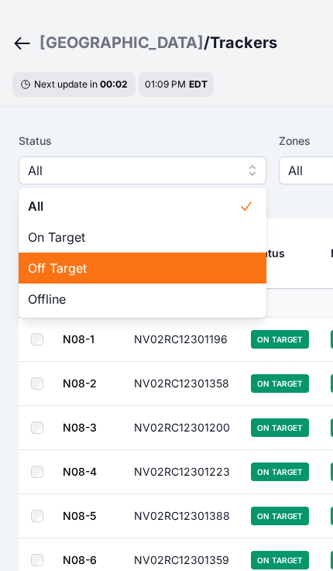
click at [41, 267] on span "Off Target" at bounding box center [133, 268] width 211 height 19
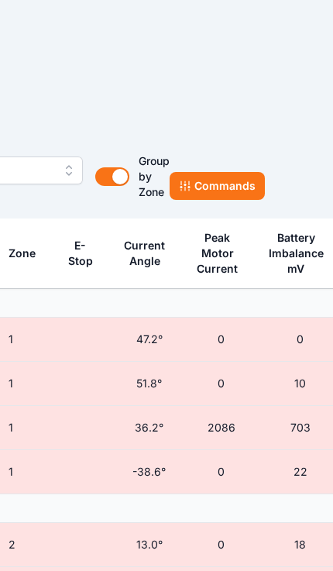
click at [227, 186] on button "Commands" at bounding box center [217, 186] width 95 height 28
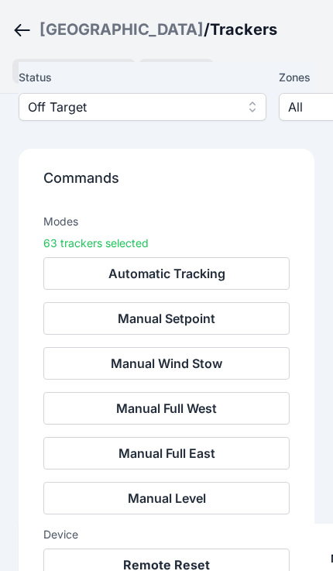
scroll to position [189, 0]
click at [209, 562] on button "Remote Reset" at bounding box center [166, 565] width 247 height 33
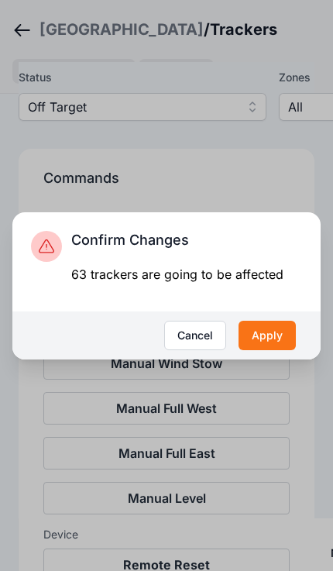
click at [276, 350] on button "Apply" at bounding box center [267, 335] width 57 height 29
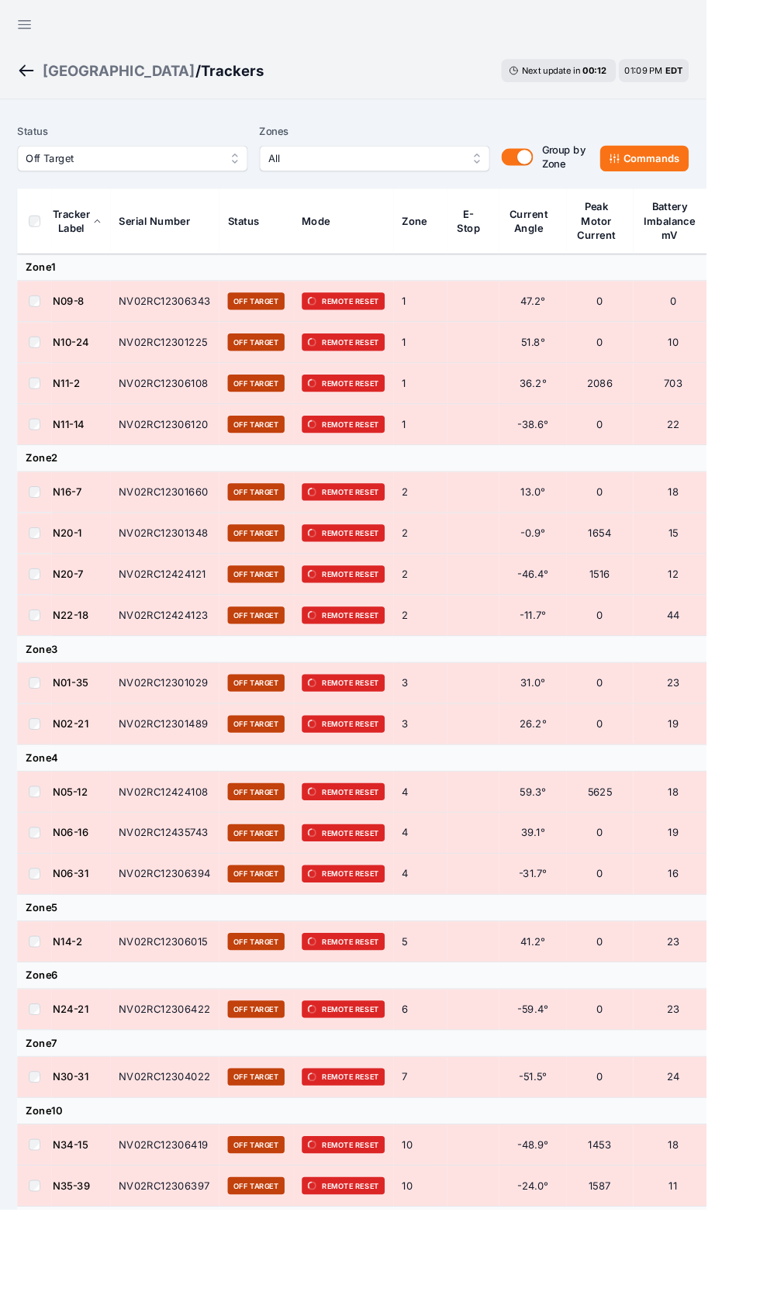
click at [26, 8] on button "Open sidebar" at bounding box center [26, 26] width 37 height 37
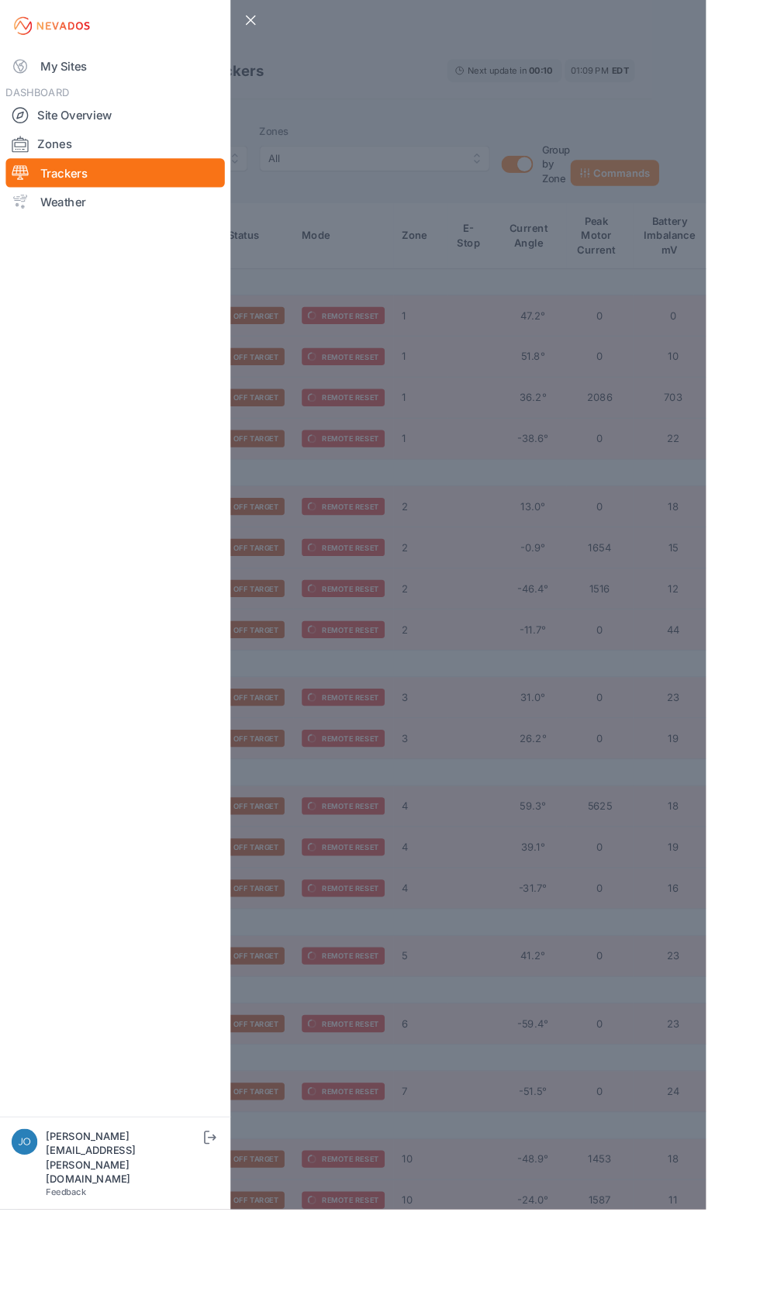
click at [39, 81] on link "My Sites" at bounding box center [124, 71] width 236 height 31
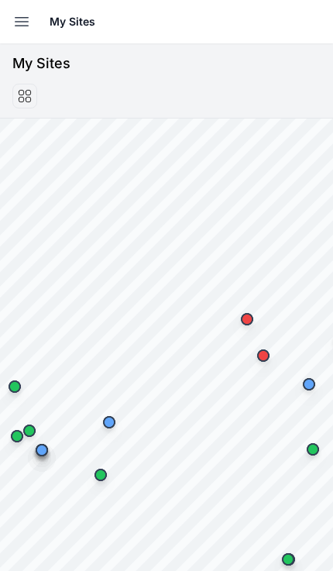
click at [12, 22] on button "Open sidebar" at bounding box center [22, 22] width 34 height 34
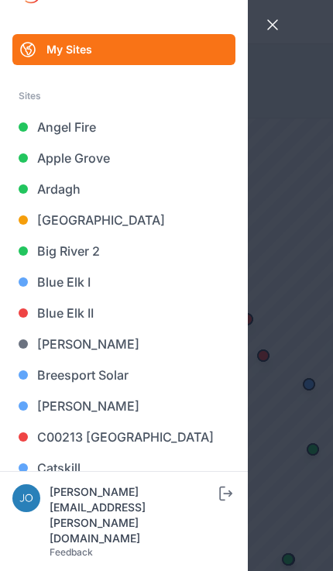
scroll to position [33, 0]
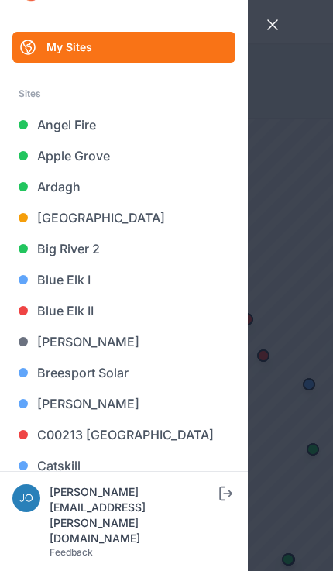
click at [50, 323] on link "Blue Elk II" at bounding box center [123, 310] width 223 height 31
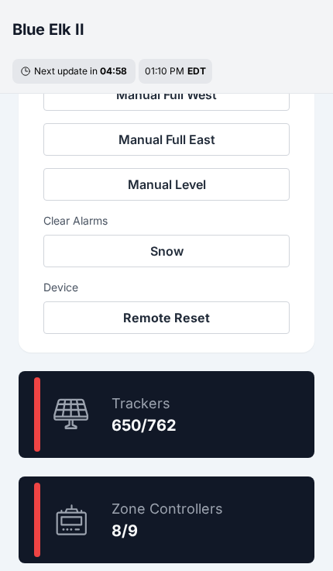
scroll to position [733, 0]
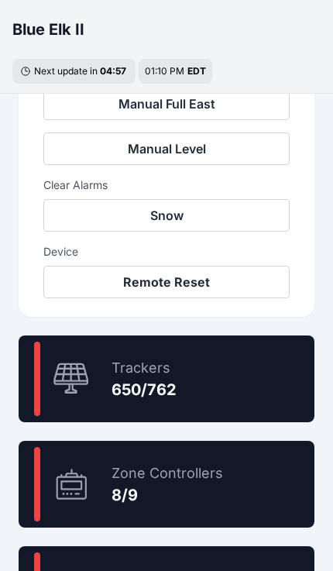
click at [250, 374] on div "85.3 % Trackers 650/762" at bounding box center [167, 379] width 296 height 87
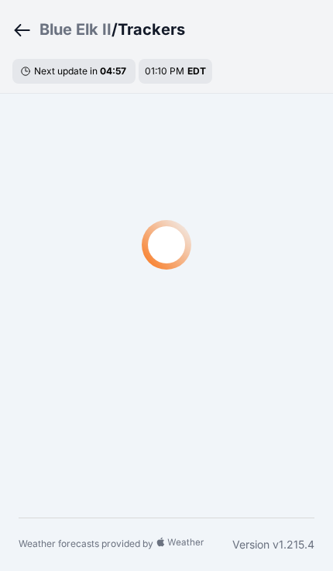
scroll to position [26, 0]
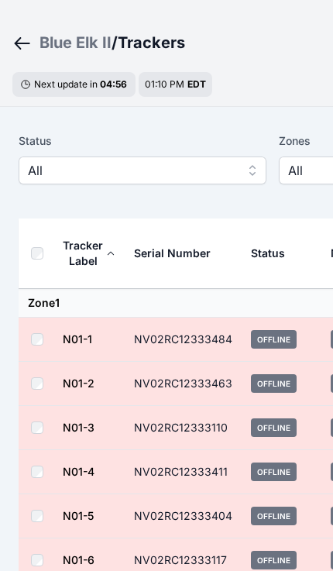
click at [34, 175] on span "All" at bounding box center [132, 170] width 208 height 19
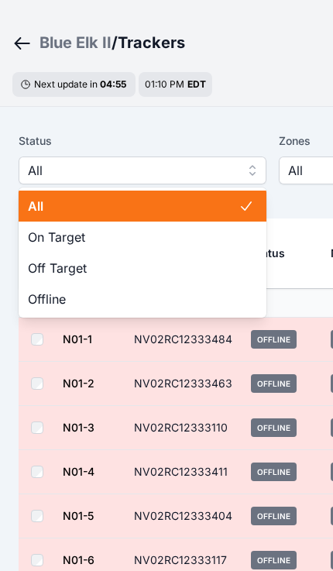
click at [39, 267] on span "Off Target" at bounding box center [133, 268] width 211 height 19
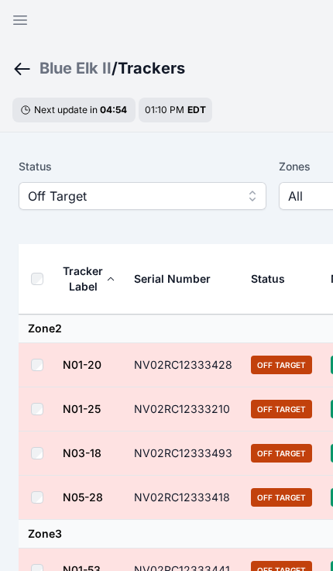
click at [29, 288] on th at bounding box center [40, 279] width 43 height 71
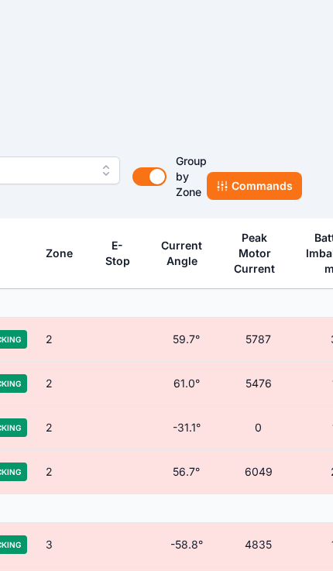
click at [254, 184] on button "Commands" at bounding box center [254, 186] width 95 height 28
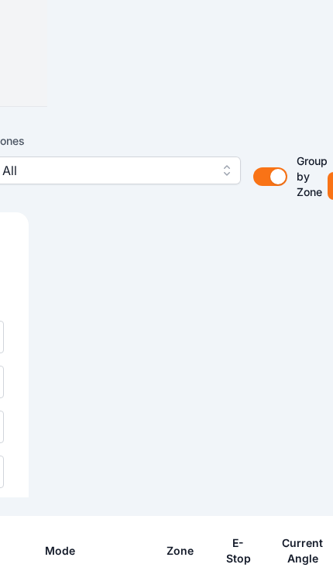
scroll to position [26, 0]
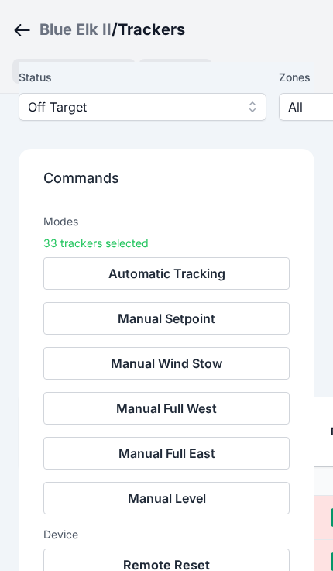
click at [179, 559] on button "Remote Reset" at bounding box center [166, 565] width 247 height 33
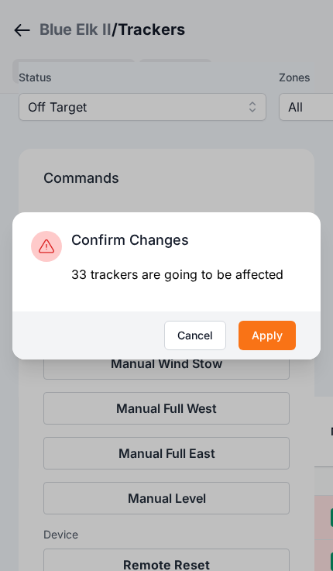
click at [288, 350] on button "Apply" at bounding box center [267, 335] width 57 height 29
